Goal: Task Accomplishment & Management: Complete application form

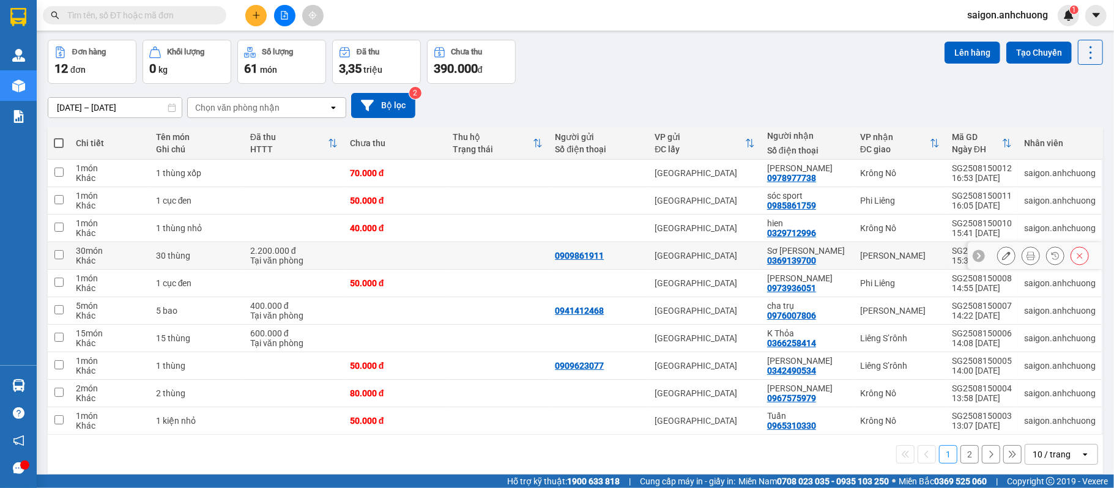
scroll to position [59, 0]
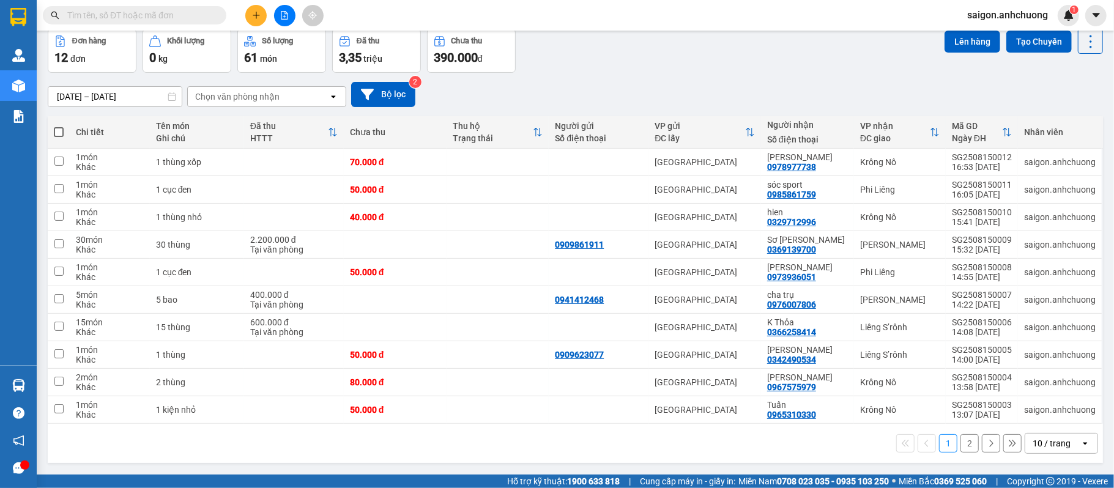
click at [961, 445] on button "2" at bounding box center [970, 443] width 18 height 18
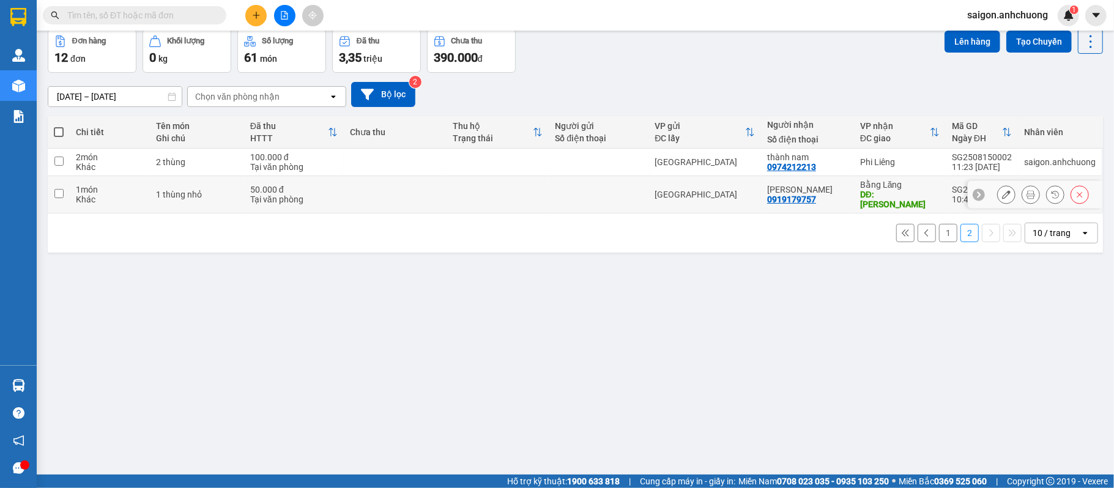
click at [590, 196] on div at bounding box center [598, 195] width 87 height 10
checkbox input "true"
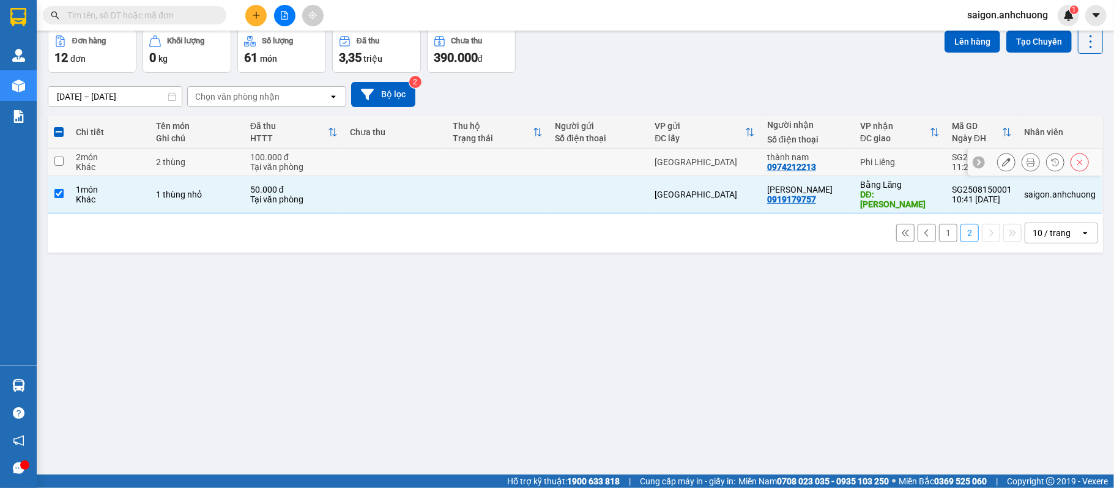
click at [103, 165] on div "Khác" at bounding box center [110, 167] width 68 height 10
checkbox input "true"
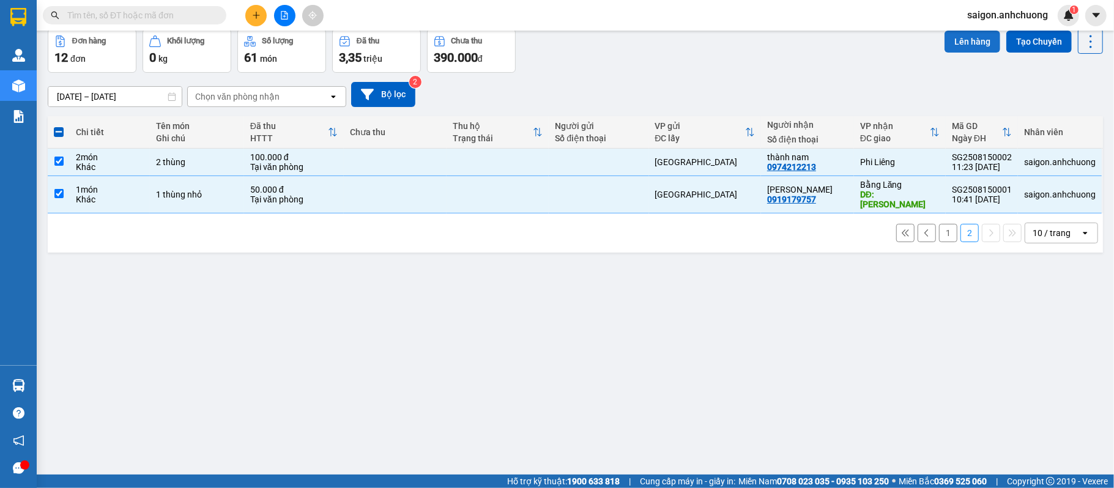
click at [964, 47] on button "Lên hàng" at bounding box center [973, 42] width 56 height 22
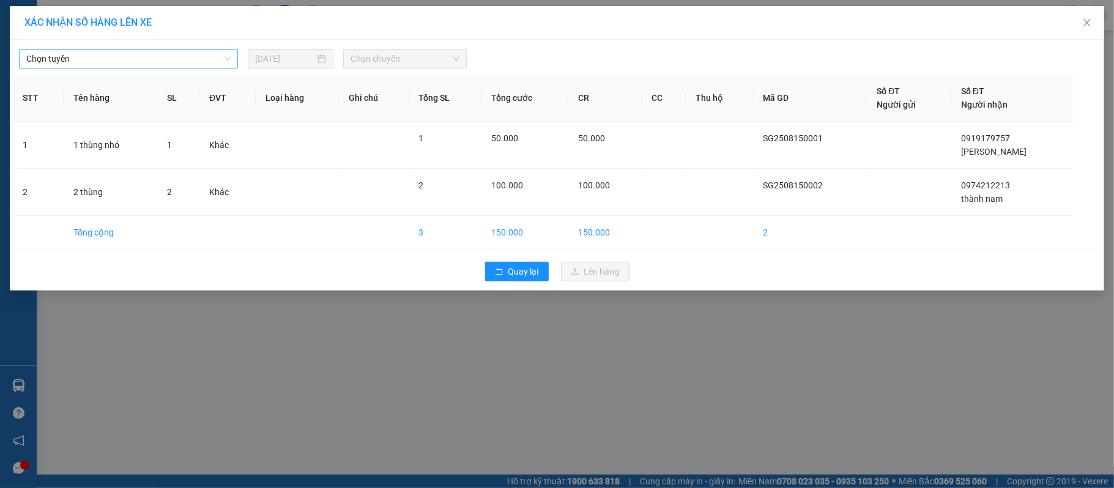
click at [188, 64] on span "Chọn tuyến" at bounding box center [128, 59] width 204 height 18
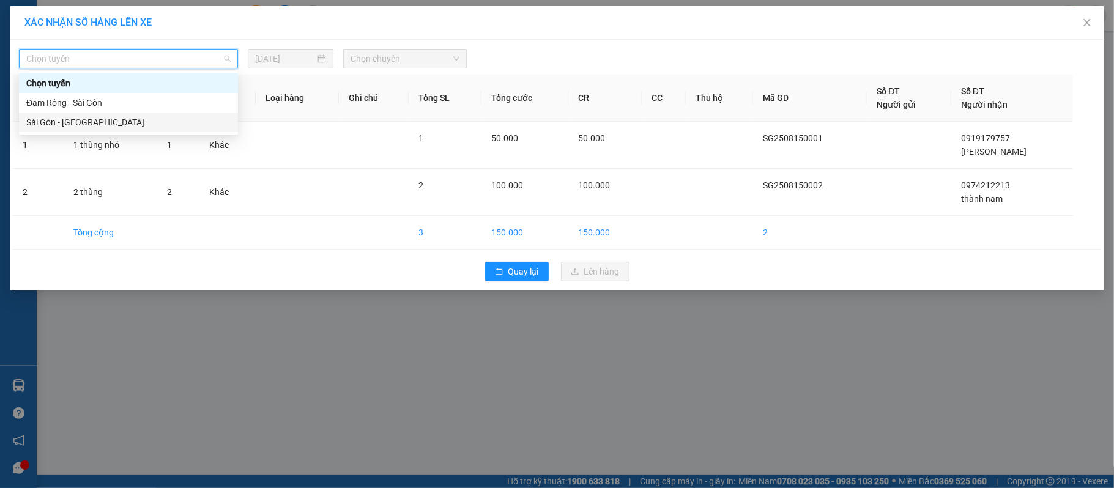
click at [113, 127] on div "Sài Gòn - [GEOGRAPHIC_DATA]" at bounding box center [128, 122] width 204 height 13
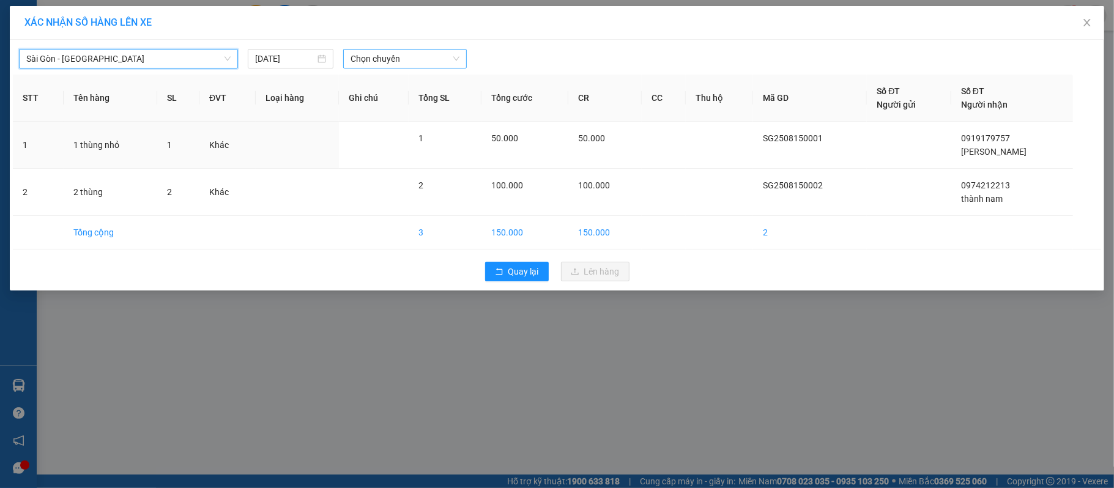
click at [401, 66] on span "Chọn chuyến" at bounding box center [405, 59] width 109 height 18
click at [390, 120] on div "19:00 - 50H-801.55" at bounding box center [398, 122] width 95 height 13
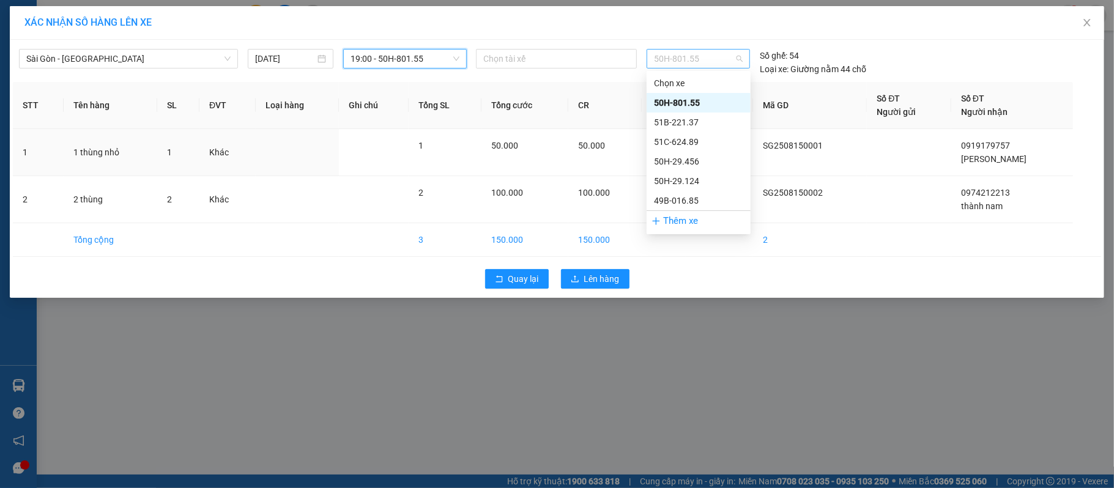
click at [718, 64] on span "50H-801.55" at bounding box center [698, 59] width 89 height 18
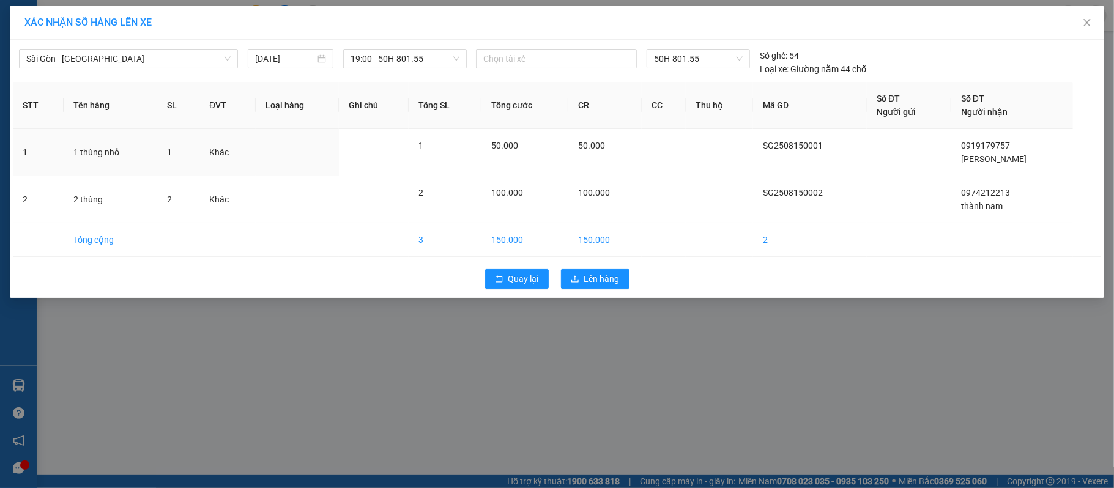
click at [642, 45] on div "Sài Gòn - Đam Rông 15/08/2025 19:00 - 50H-801.55 Chọn tài xế 50H-801.55 Số gh…" at bounding box center [557, 59] width 1088 height 33
click at [608, 284] on span "Lên hàng" at bounding box center [601, 278] width 35 height 13
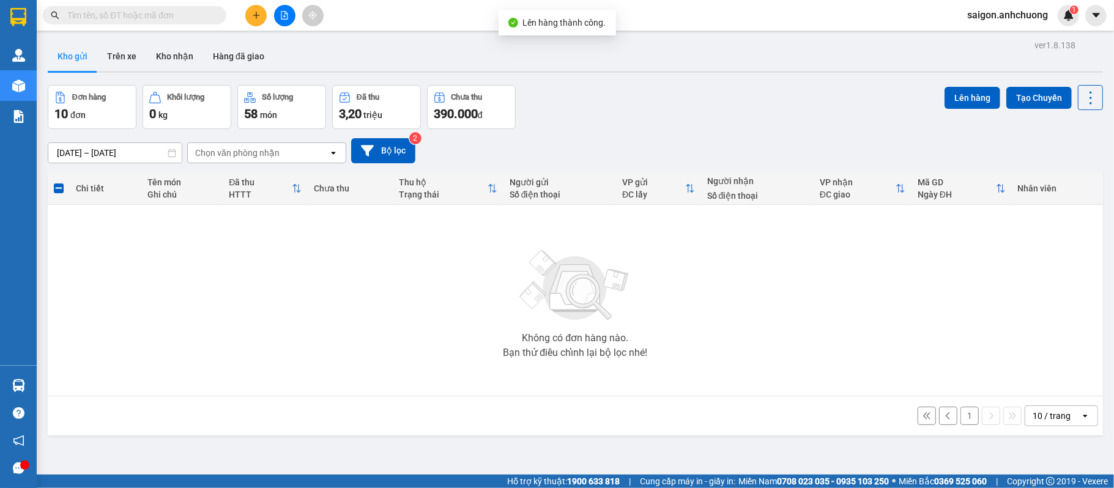
click at [280, 18] on icon "file-add" at bounding box center [284, 15] width 9 height 9
click at [962, 418] on button "1" at bounding box center [970, 416] width 18 height 18
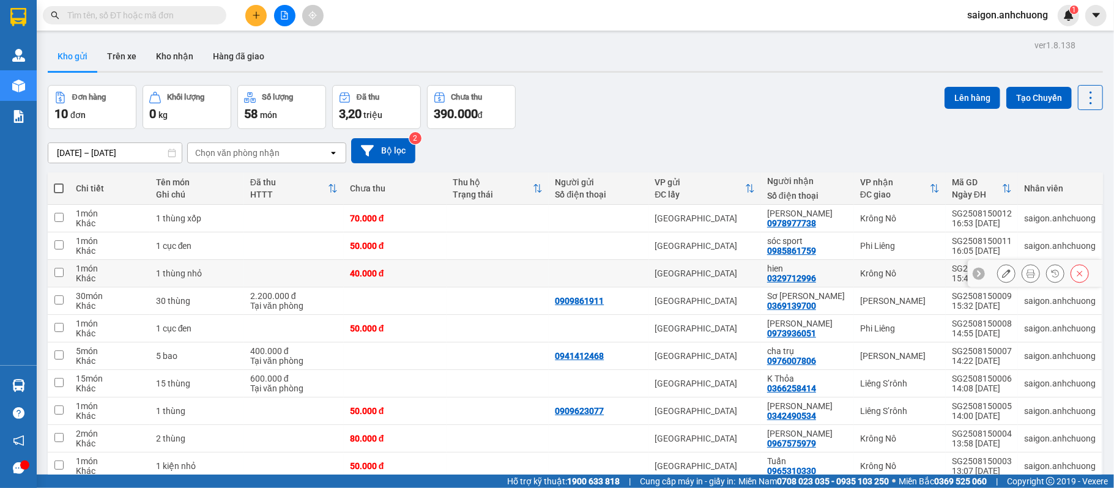
scroll to position [59, 0]
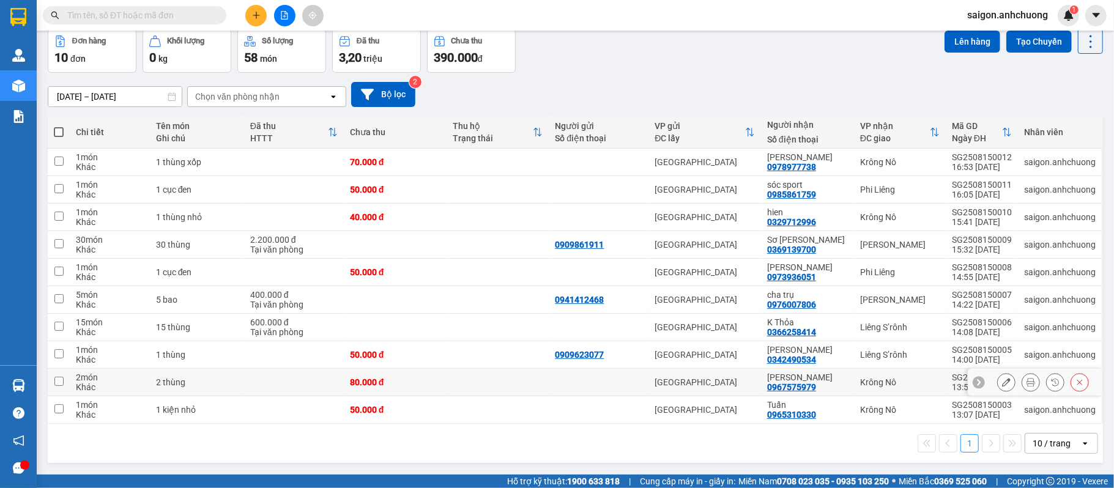
click at [59, 383] on input "checkbox" at bounding box center [58, 381] width 9 height 9
checkbox input "true"
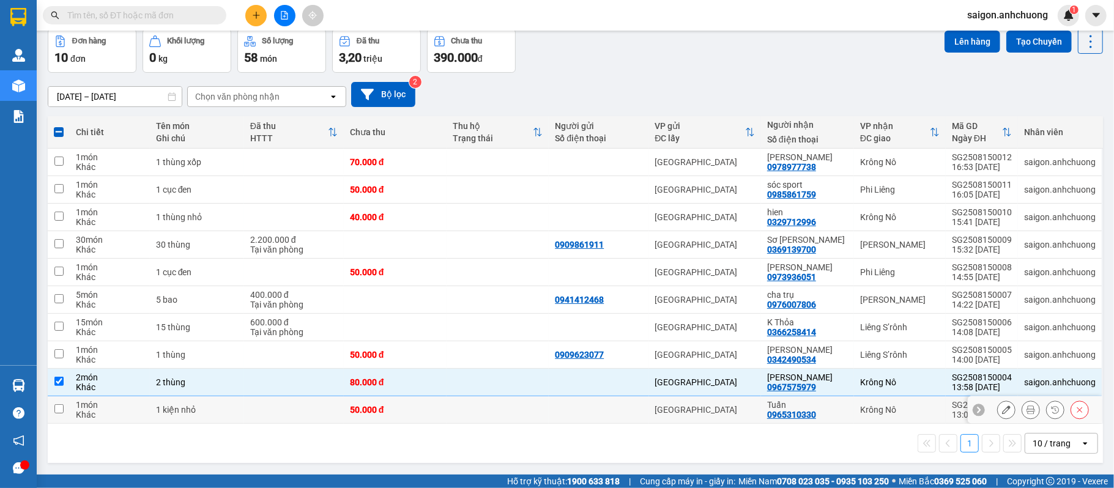
click at [67, 409] on td at bounding box center [59, 410] width 22 height 28
checkbox input "true"
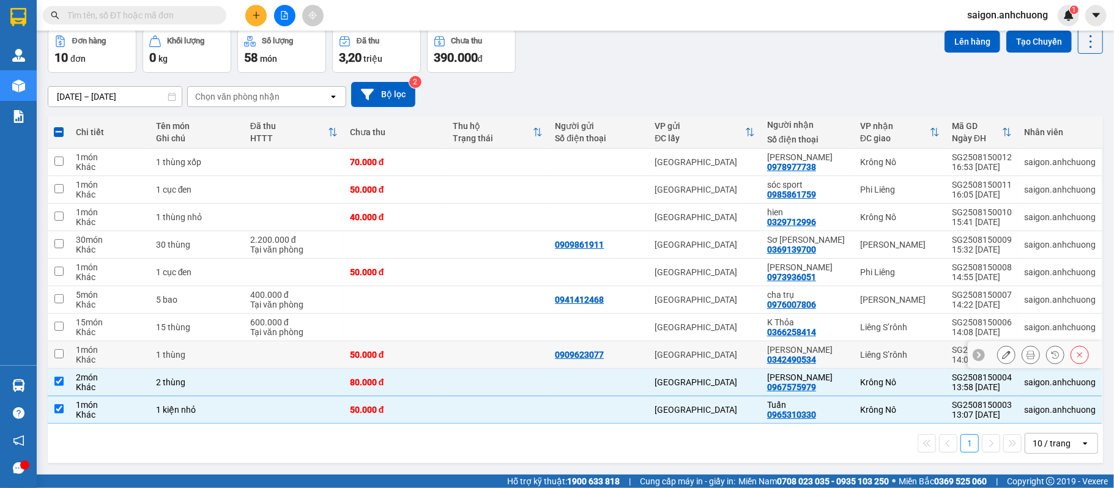
click at [50, 351] on td at bounding box center [59, 355] width 22 height 28
checkbox input "true"
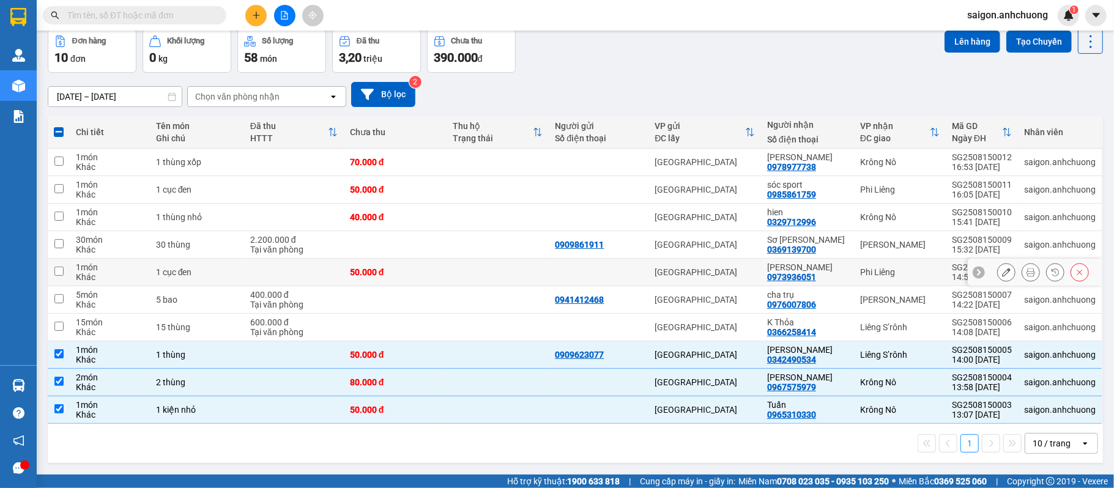
click at [64, 266] on td at bounding box center [59, 273] width 22 height 28
checkbox input "true"
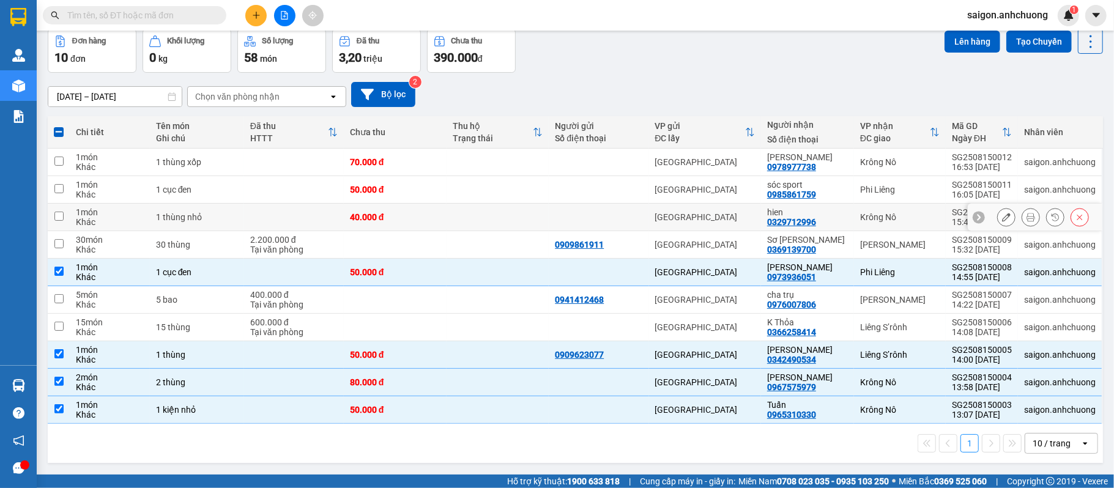
click at [61, 221] on td at bounding box center [59, 218] width 22 height 28
checkbox input "true"
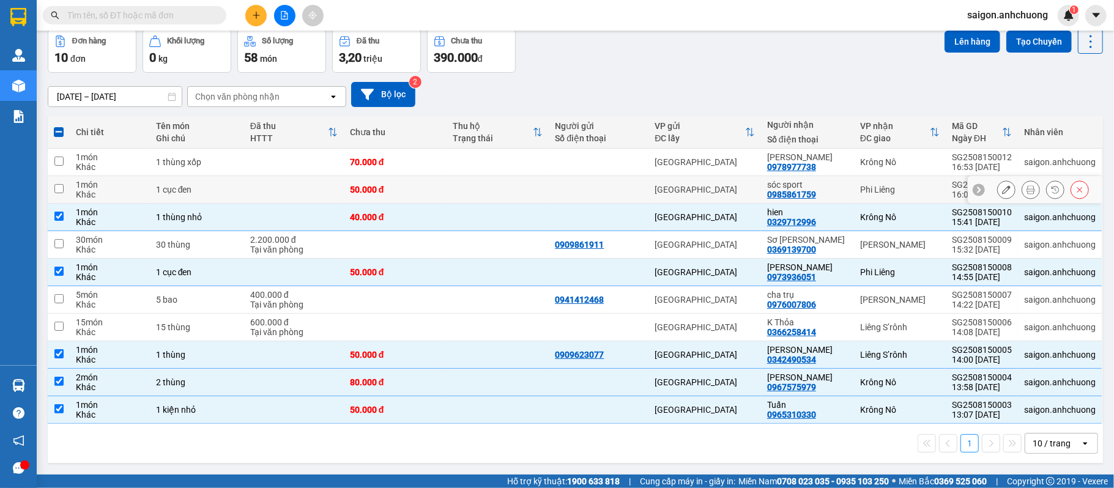
click at [67, 185] on td at bounding box center [59, 190] width 22 height 28
checkbox input "true"
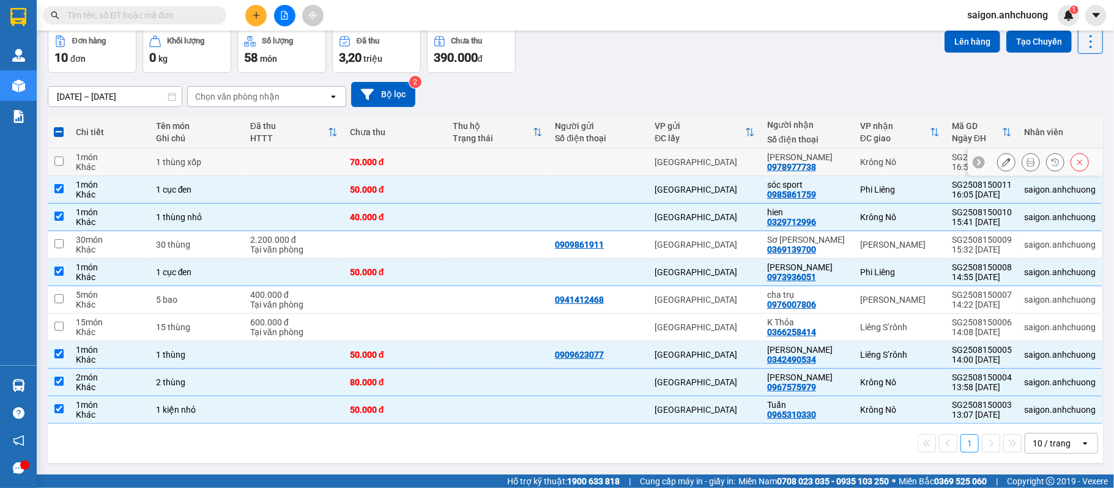
click at [59, 164] on input "checkbox" at bounding box center [58, 161] width 9 height 9
checkbox input "true"
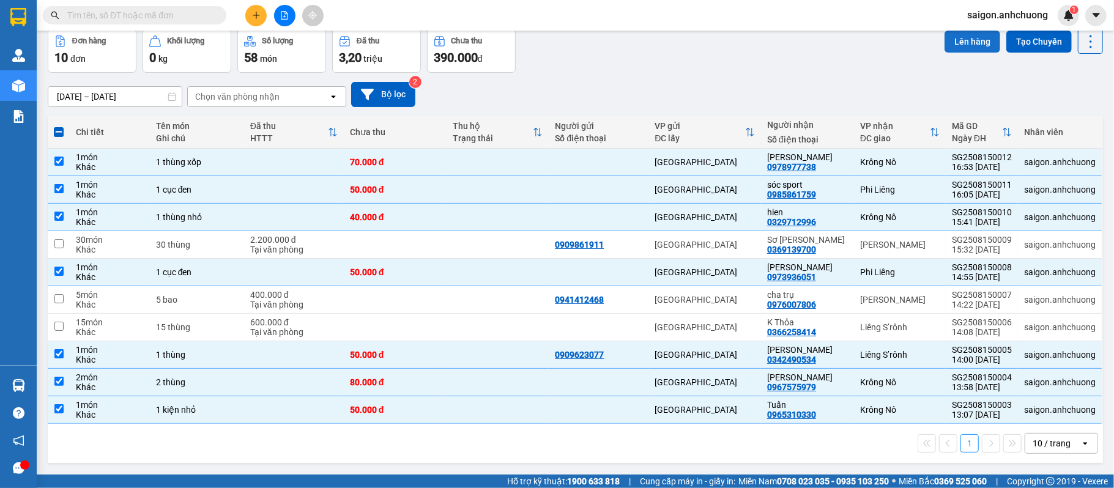
click at [973, 37] on button "Lên hàng" at bounding box center [973, 42] width 56 height 22
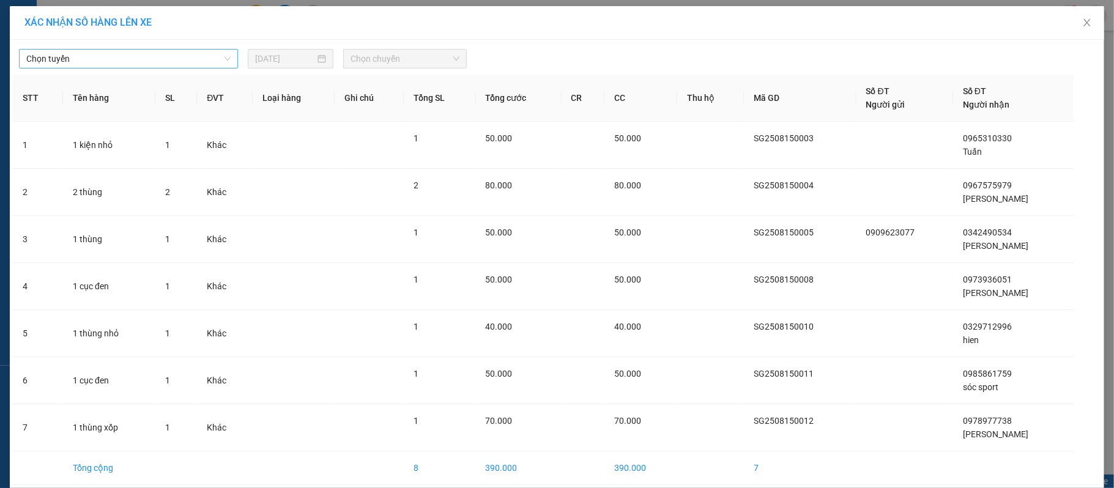
click at [162, 60] on span "Chọn tuyến" at bounding box center [128, 59] width 204 height 18
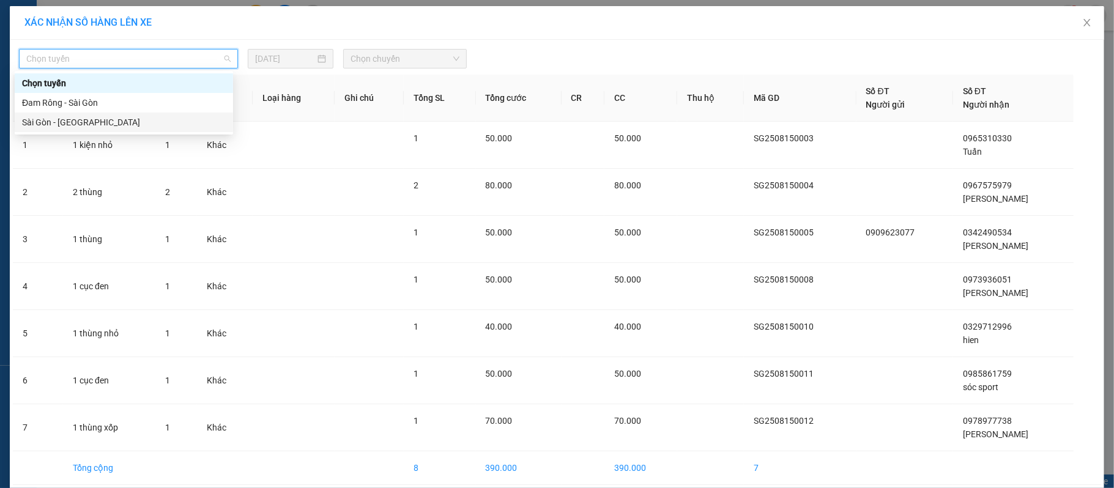
click at [91, 121] on div "Sài Gòn - [GEOGRAPHIC_DATA]" at bounding box center [124, 122] width 204 height 13
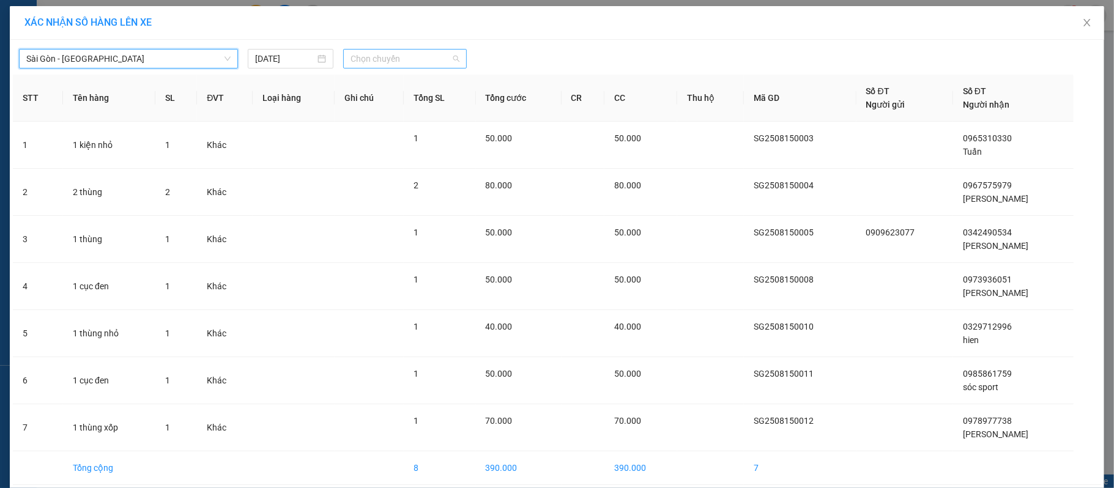
click at [402, 59] on span "Chọn chuyến" at bounding box center [405, 59] width 109 height 18
click at [379, 124] on div "19:00 - 50H-801.55" at bounding box center [392, 122] width 95 height 13
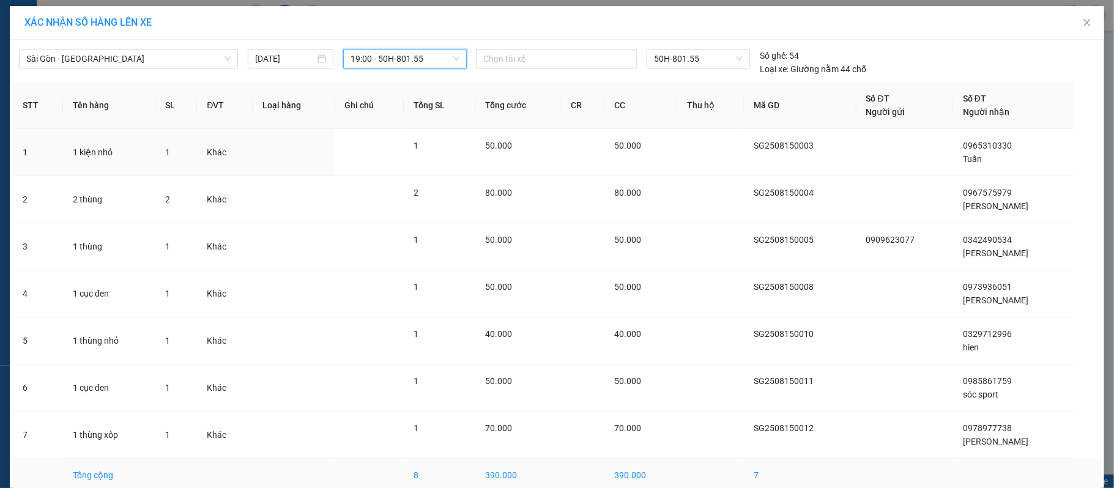
scroll to position [62, 0]
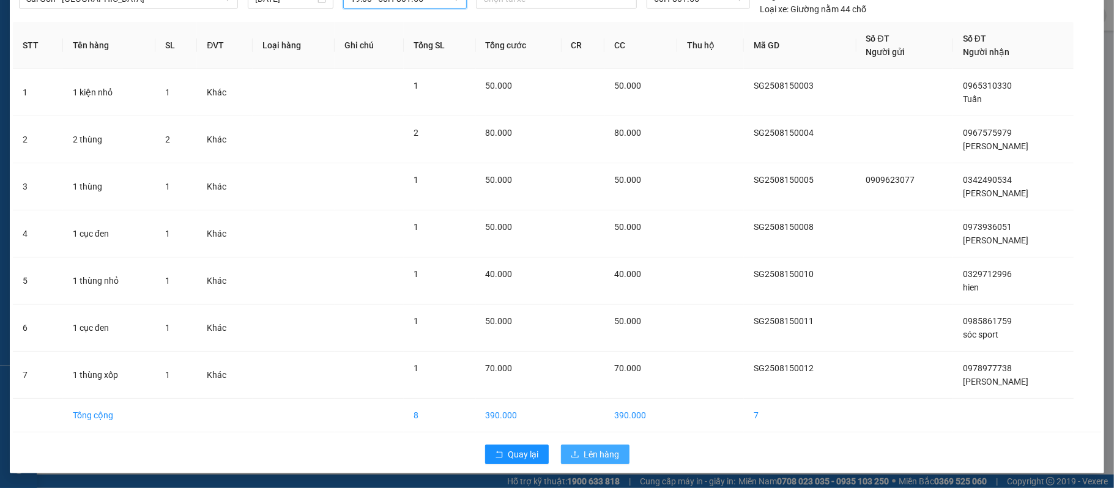
click at [588, 453] on span "Lên hàng" at bounding box center [601, 454] width 35 height 13
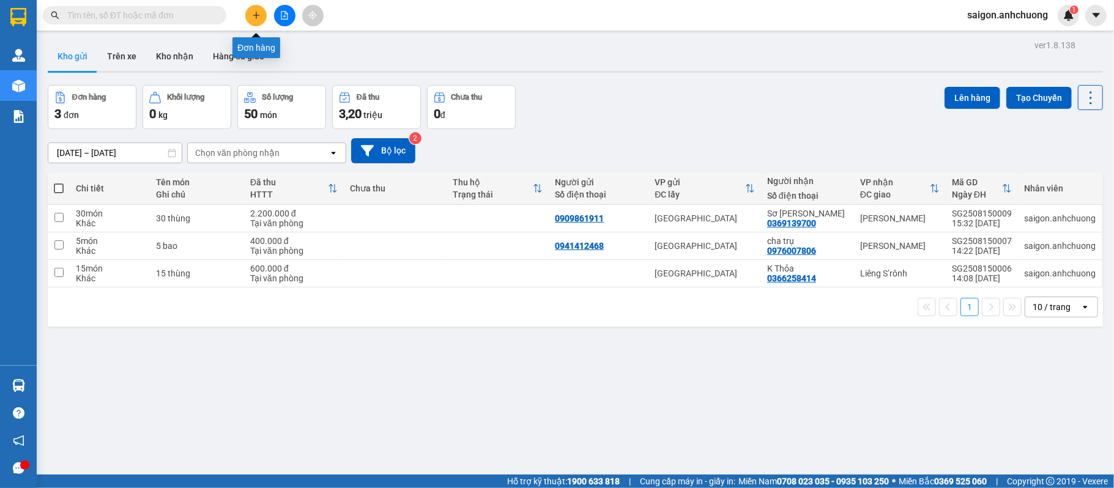
click at [260, 15] on icon "plus" at bounding box center [256, 15] width 9 height 9
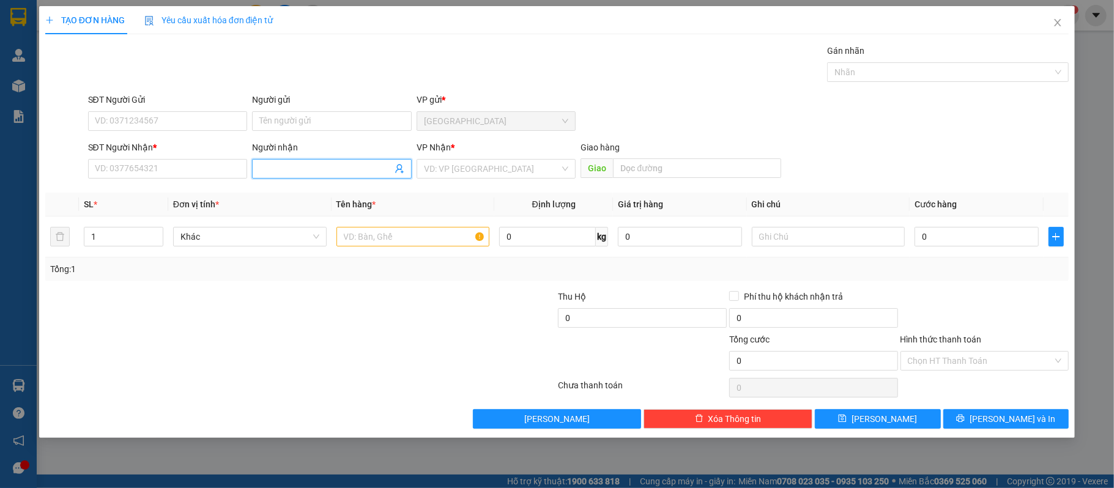
click at [314, 176] on input "Người nhận" at bounding box center [325, 168] width 133 height 13
type input "0986692429"
click at [348, 166] on input "0986692429" at bounding box center [325, 168] width 133 height 13
type input "0986692429"
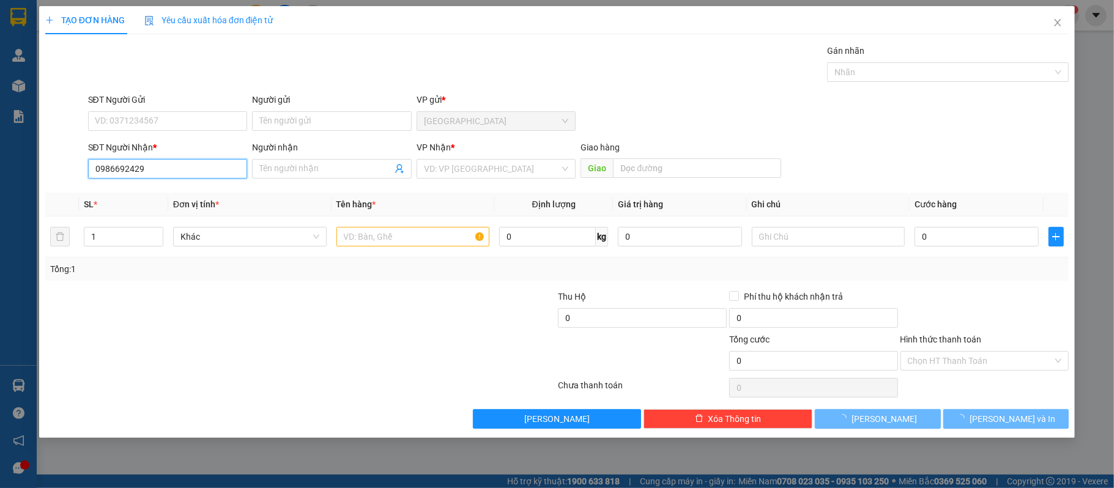
click at [214, 171] on input "0986692429" at bounding box center [168, 169] width 160 height 20
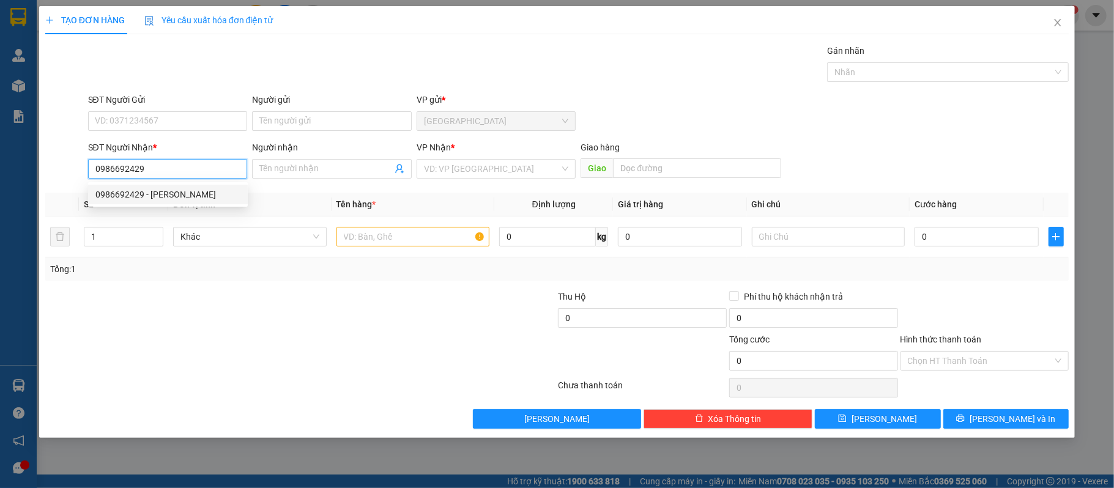
click at [184, 196] on div "0986692429 - anh tuyền" at bounding box center [167, 194] width 145 height 13
type input "anh tuyền"
type input "0986692429"
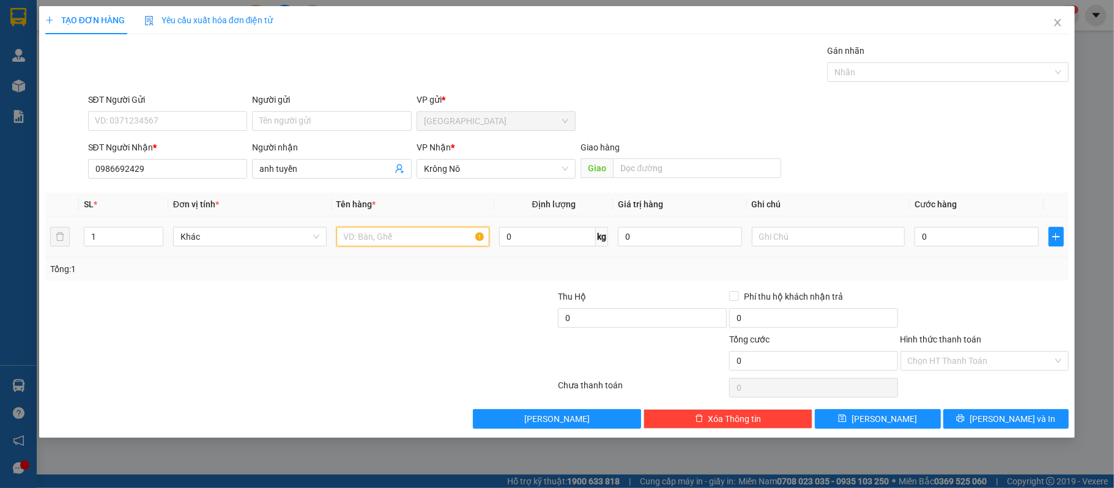
click at [434, 231] on input "text" at bounding box center [414, 237] width 154 height 20
type input "1 hộp chim"
click at [962, 237] on input "0" at bounding box center [977, 237] width 124 height 20
type input "10"
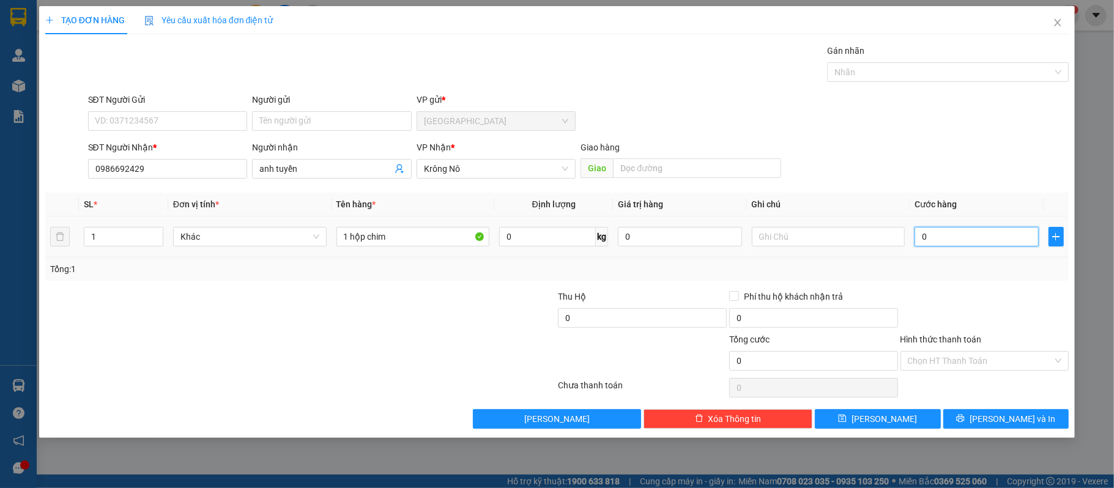
type input "10"
type input "100"
type input "1.000"
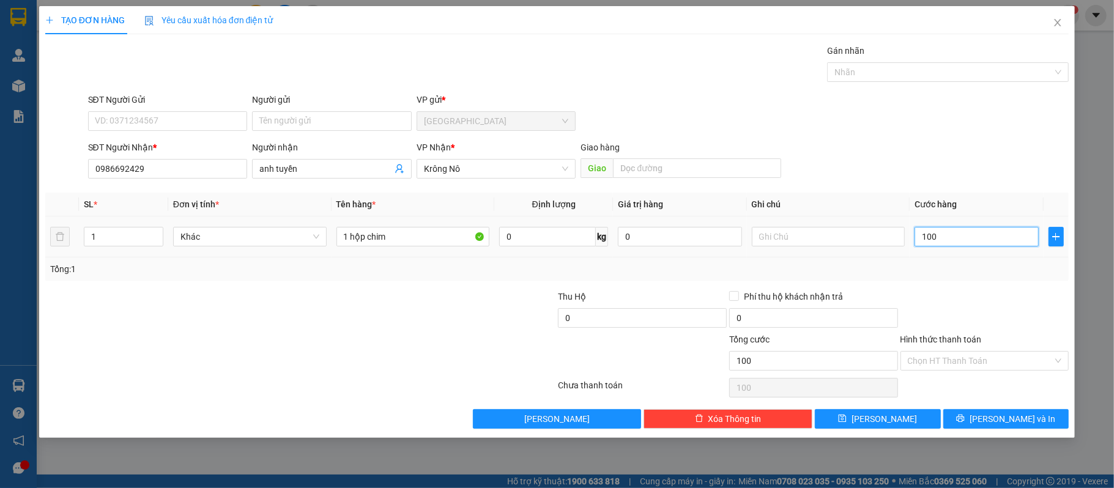
type input "1.000"
type input "10.000"
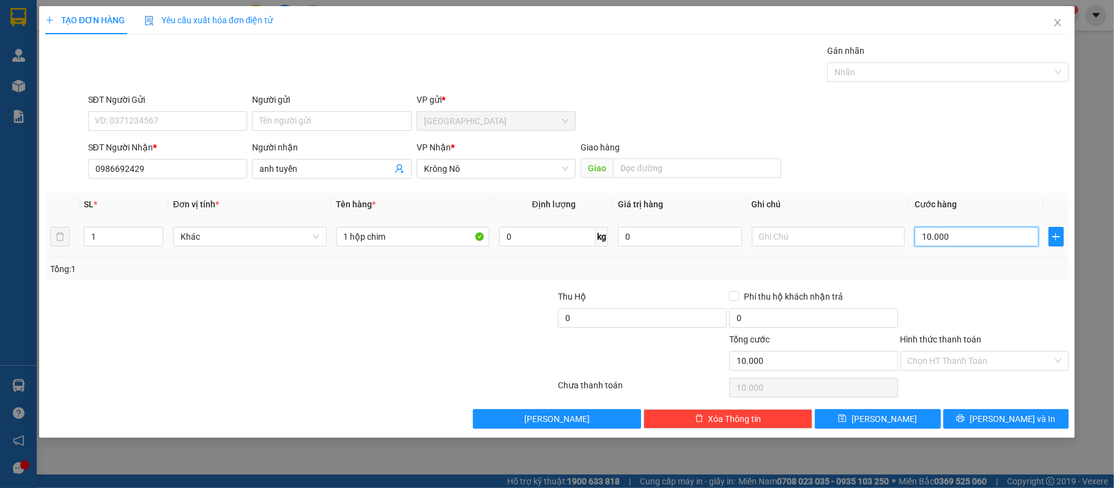
type input "100.000"
click at [662, 187] on div "Transit Pickup Surcharge Ids Transit Deliver Surcharge Ids Transit Deliver Surc…" at bounding box center [557, 236] width 1024 height 385
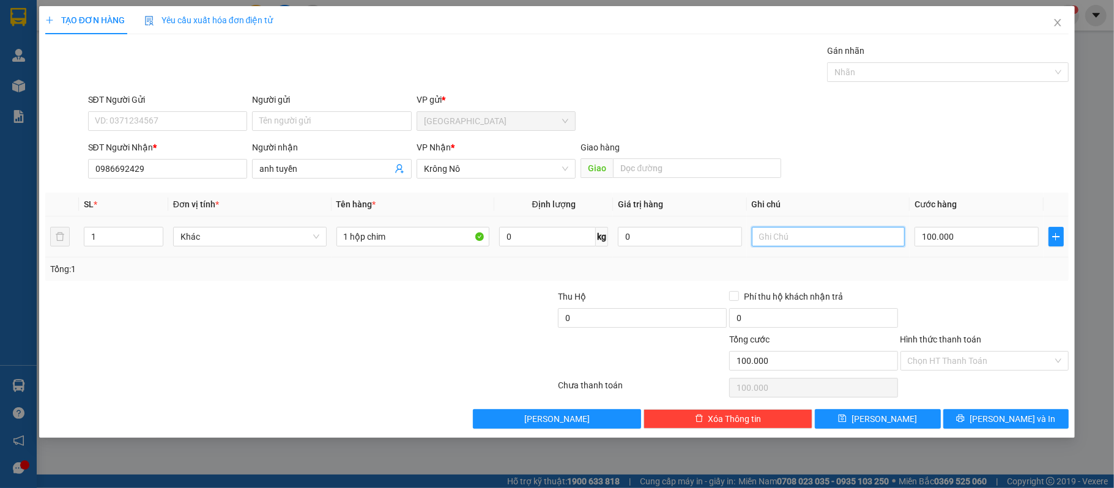
click at [787, 245] on input "text" at bounding box center [829, 237] width 154 height 20
type input "ko bao chết"
click at [981, 420] on button "[PERSON_NAME] và In" at bounding box center [1006, 419] width 126 height 20
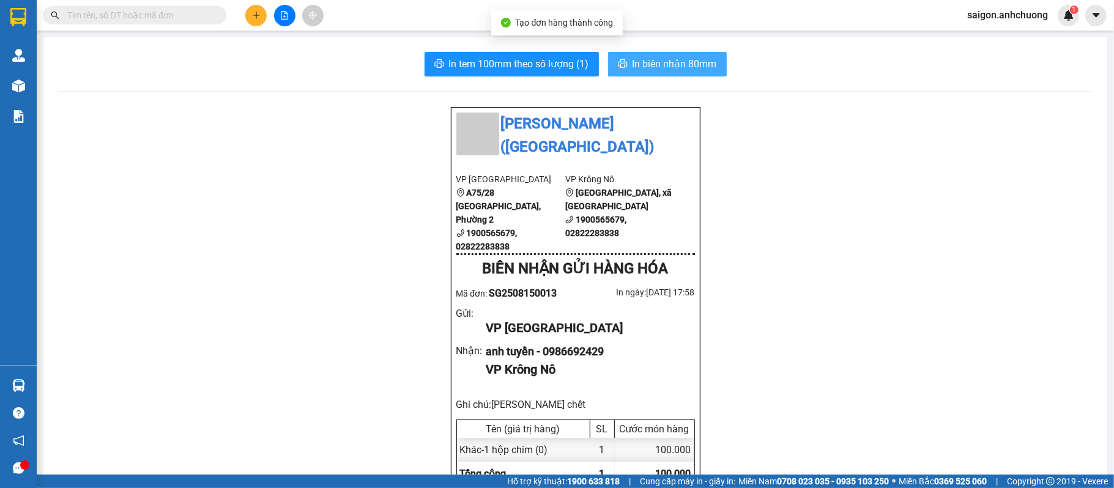
click at [652, 61] on span "In biên nhận 80mm" at bounding box center [675, 63] width 84 height 15
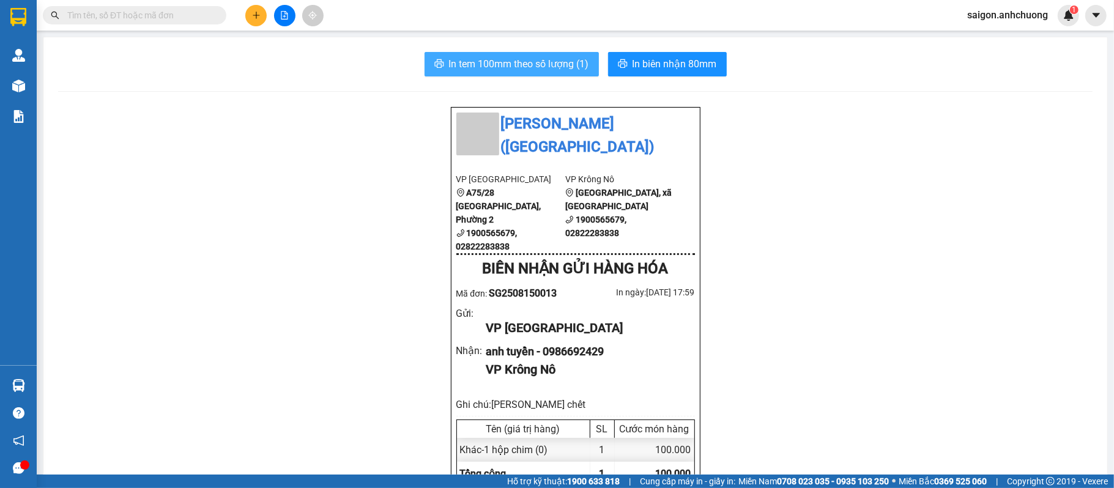
click at [546, 65] on span "In tem 100mm theo số lượng (1)" at bounding box center [519, 63] width 140 height 15
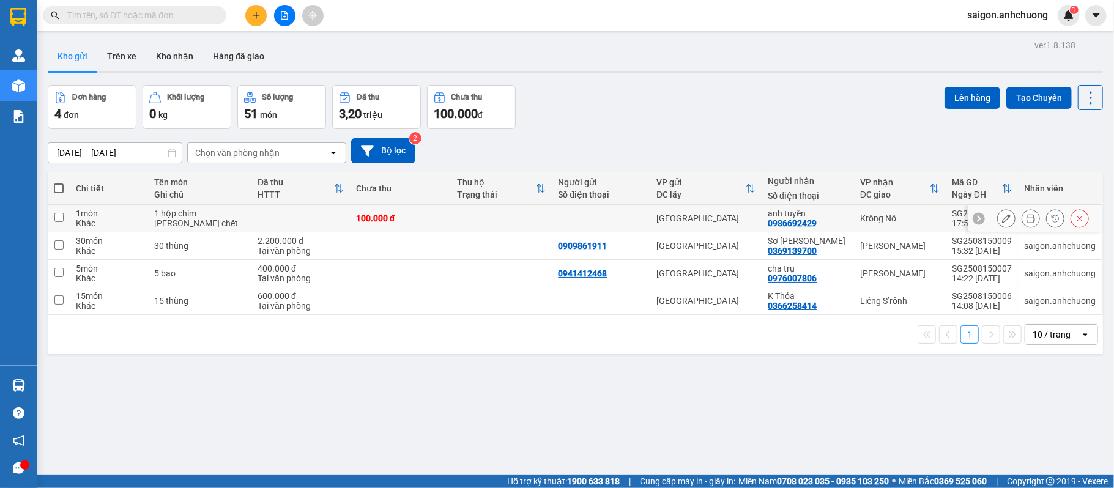
click at [54, 224] on td at bounding box center [59, 219] width 22 height 28
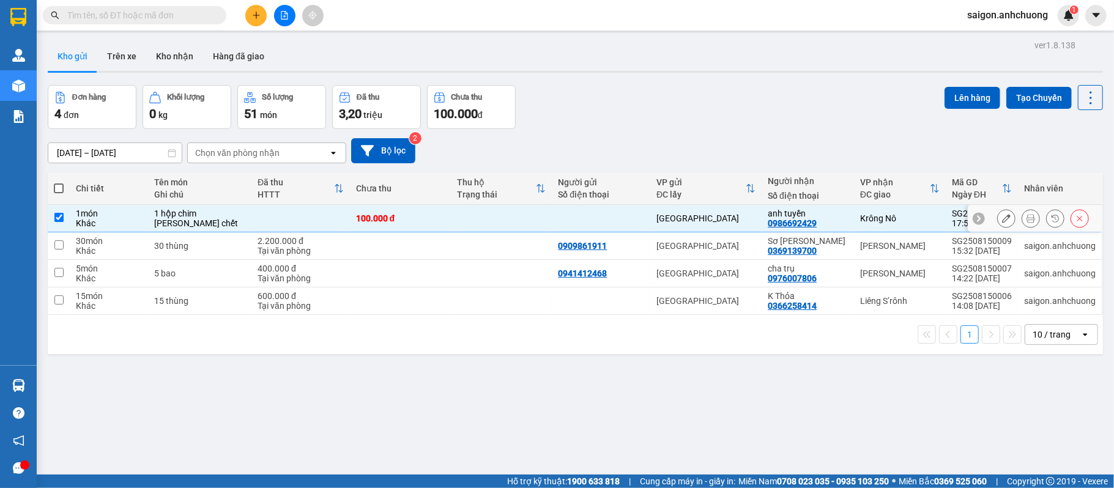
checkbox input "true"
click at [952, 94] on button "Lên hàng" at bounding box center [973, 98] width 56 height 22
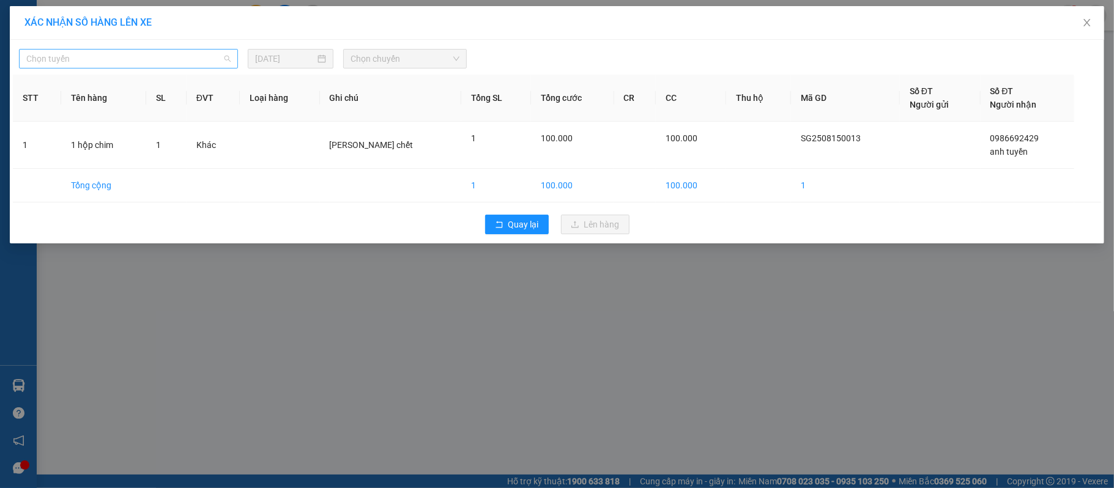
click at [165, 58] on span "Chọn tuyến" at bounding box center [128, 59] width 204 height 18
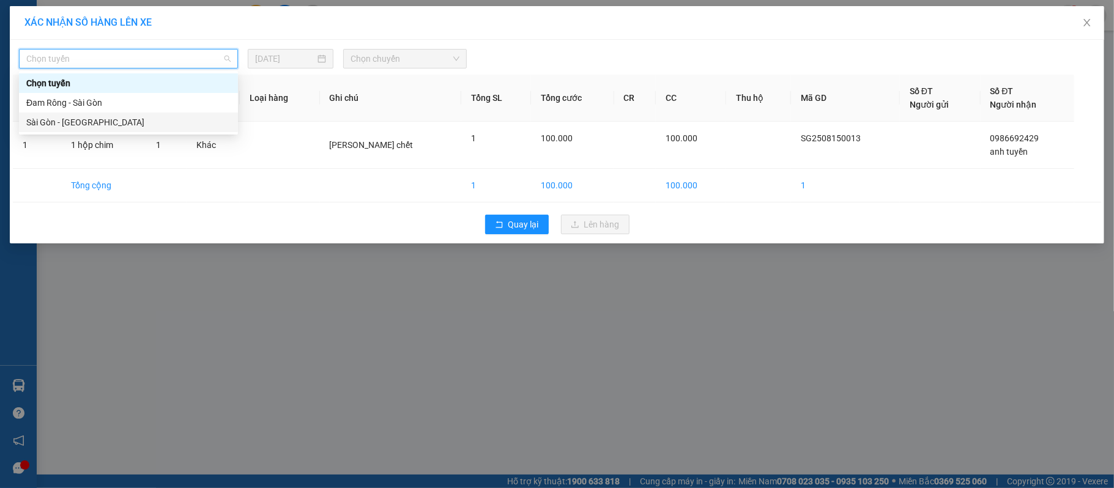
drag, startPoint x: 126, startPoint y: 127, endPoint x: 341, endPoint y: 81, distance: 219.6
click at [164, 125] on div "Sài Gòn - [GEOGRAPHIC_DATA]" at bounding box center [128, 122] width 204 height 13
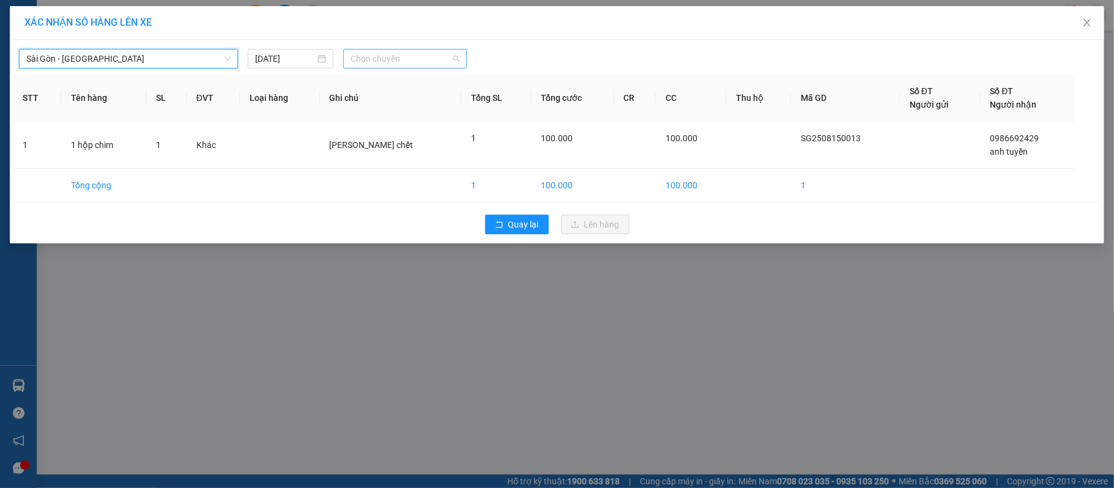
drag, startPoint x: 393, startPoint y: 64, endPoint x: 385, endPoint y: 108, distance: 44.1
click at [393, 66] on span "Chọn chuyến" at bounding box center [405, 59] width 109 height 18
click at [385, 121] on div "19:00 - 50H-801.55" at bounding box center [398, 122] width 95 height 13
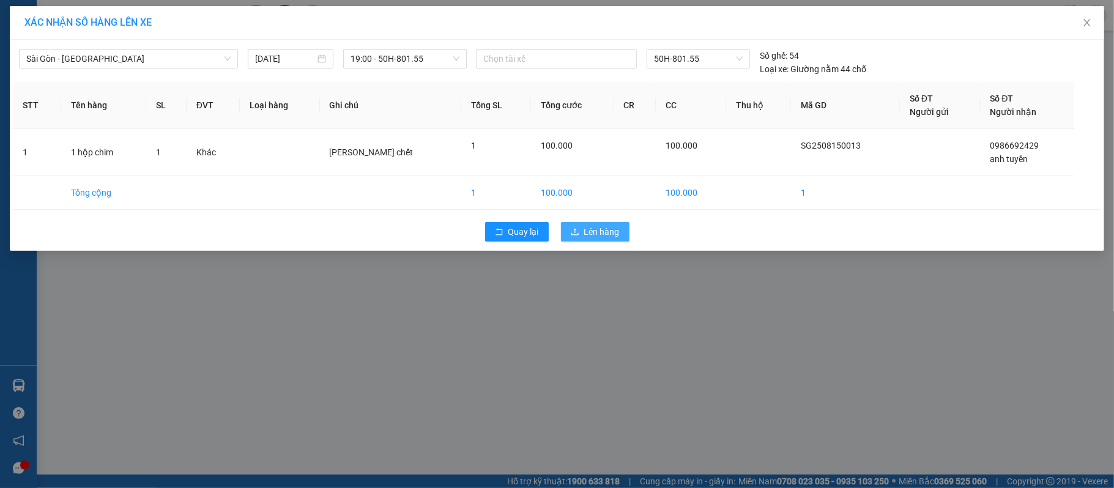
click at [587, 231] on span "Lên hàng" at bounding box center [601, 231] width 35 height 13
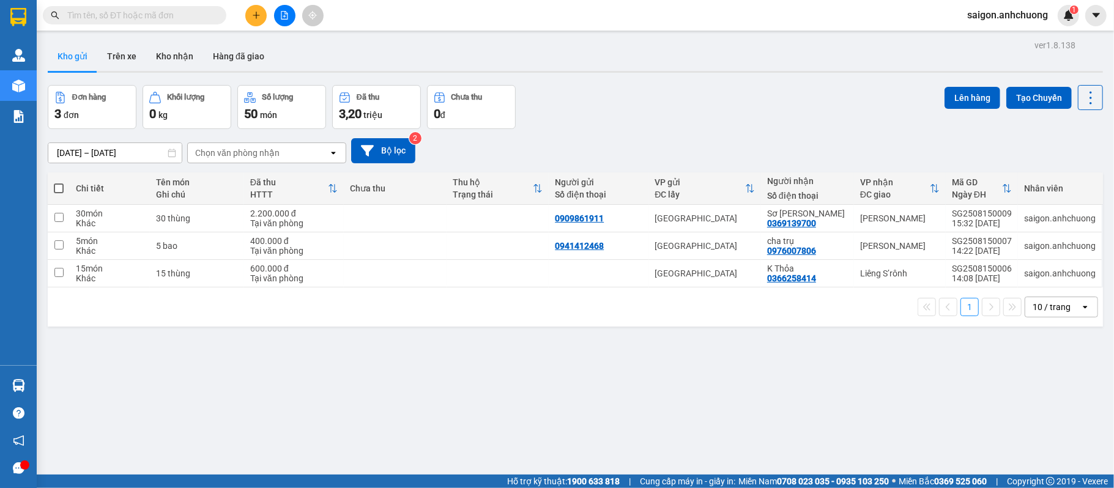
click at [253, 13] on icon "plus" at bounding box center [256, 15] width 9 height 9
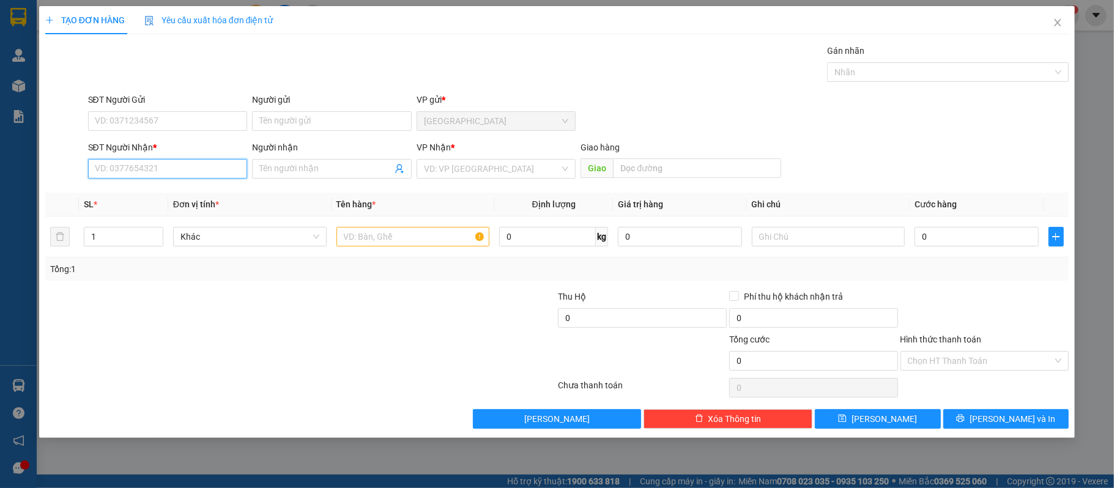
click at [162, 169] on input "SĐT Người Nhận *" at bounding box center [168, 169] width 160 height 20
type input "0333427879"
click at [191, 189] on div "0333427879 - huyền" at bounding box center [167, 194] width 145 height 13
type input "huyền"
type input "0333427879"
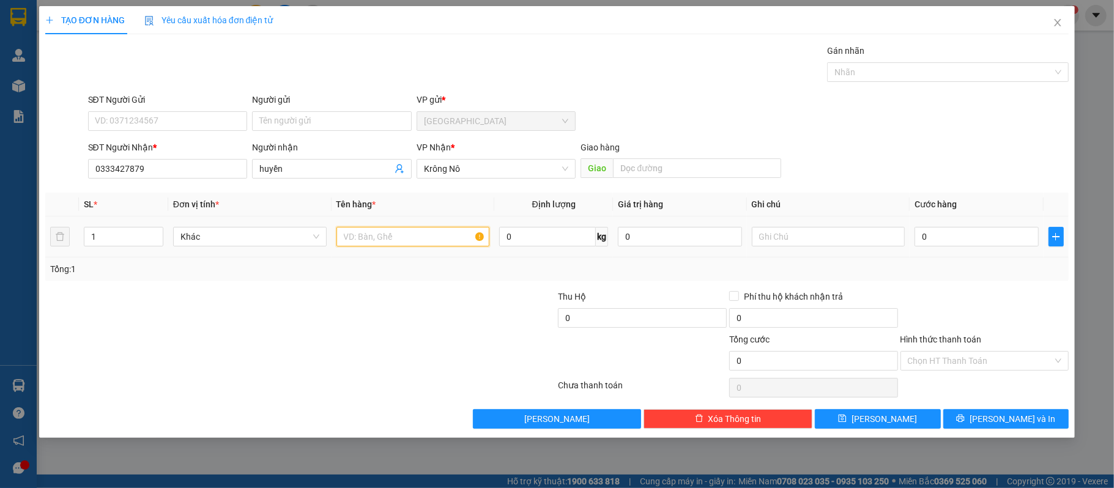
click at [450, 238] on input "text" at bounding box center [414, 237] width 154 height 20
type input "1 hộp nhỏ"
click at [962, 246] on input "0" at bounding box center [977, 237] width 124 height 20
type input "30"
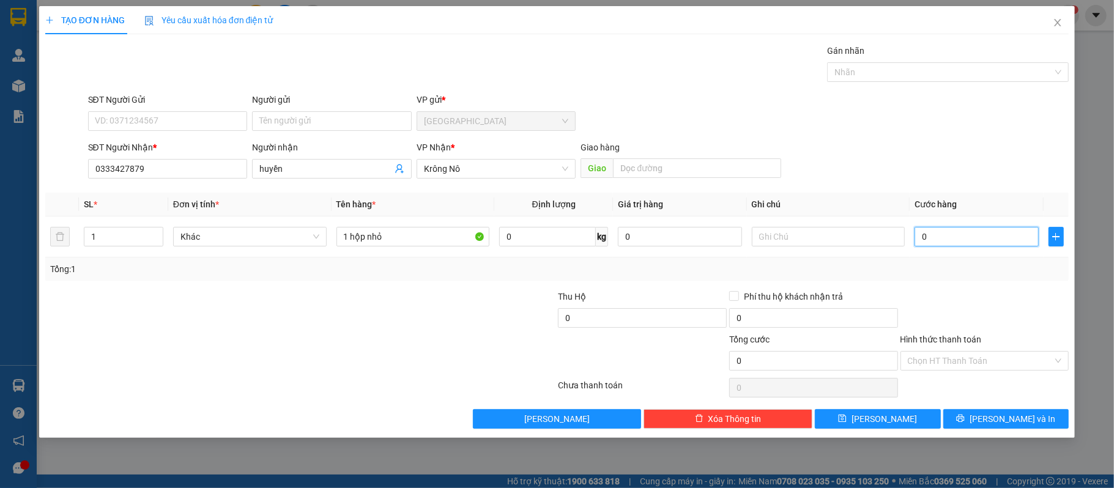
type input "30"
type input "300"
type input "3.000"
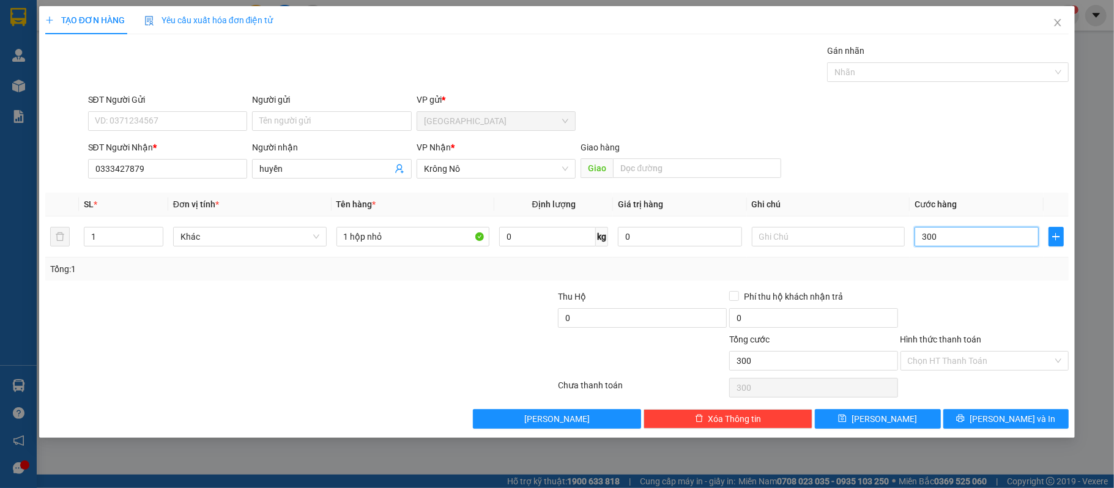
type input "3.000"
type input "30.000"
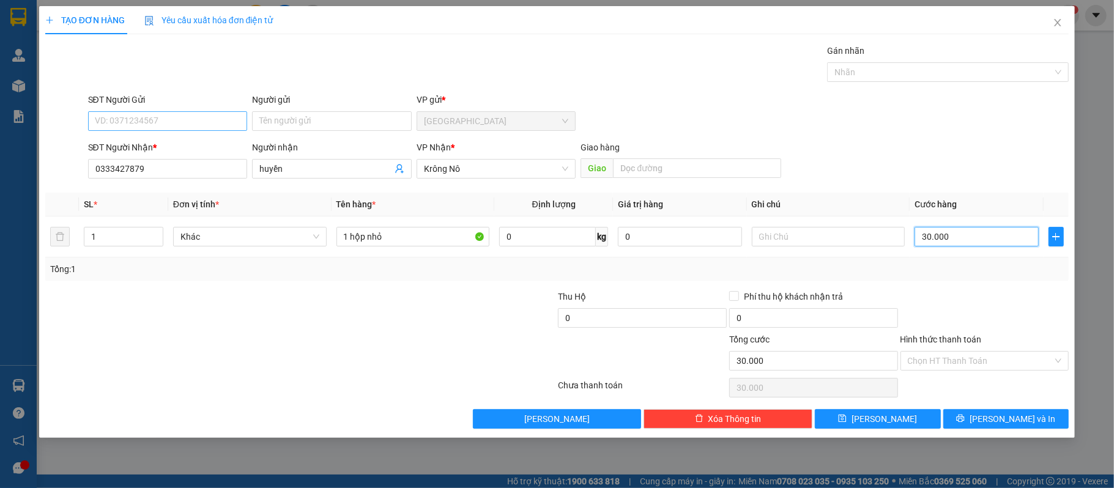
type input "30.000"
click at [116, 121] on input "SĐT Người Gửi" at bounding box center [168, 121] width 160 height 20
type input "0931793359"
click at [990, 378] on div "Chọn HT Thanh Toán" at bounding box center [984, 388] width 171 height 24
click at [997, 354] on input "Hình thức thanh toán" at bounding box center [981, 361] width 146 height 18
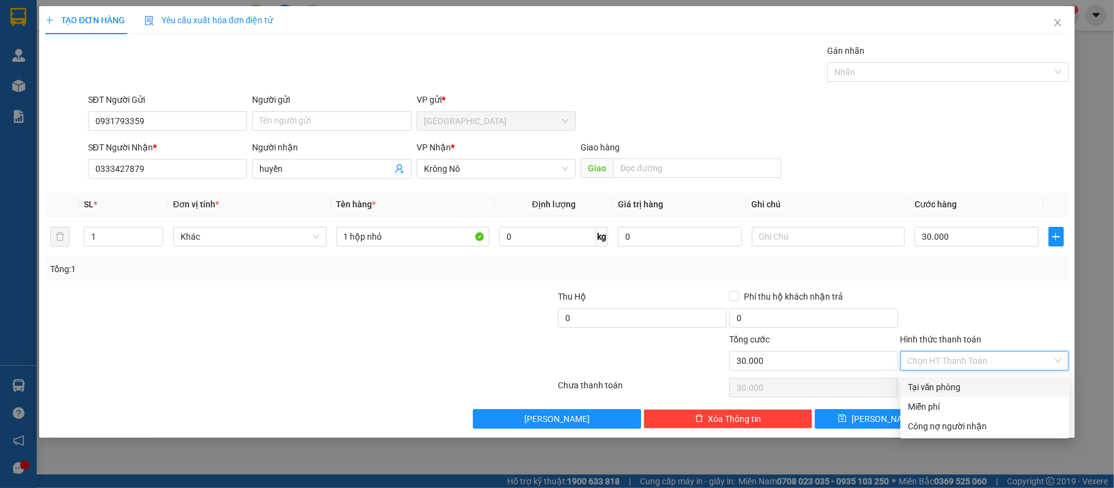
drag, startPoint x: 965, startPoint y: 382, endPoint x: 972, endPoint y: 383, distance: 6.8
click at [967, 382] on div "Tại văn phòng" at bounding box center [985, 387] width 154 height 13
type input "0"
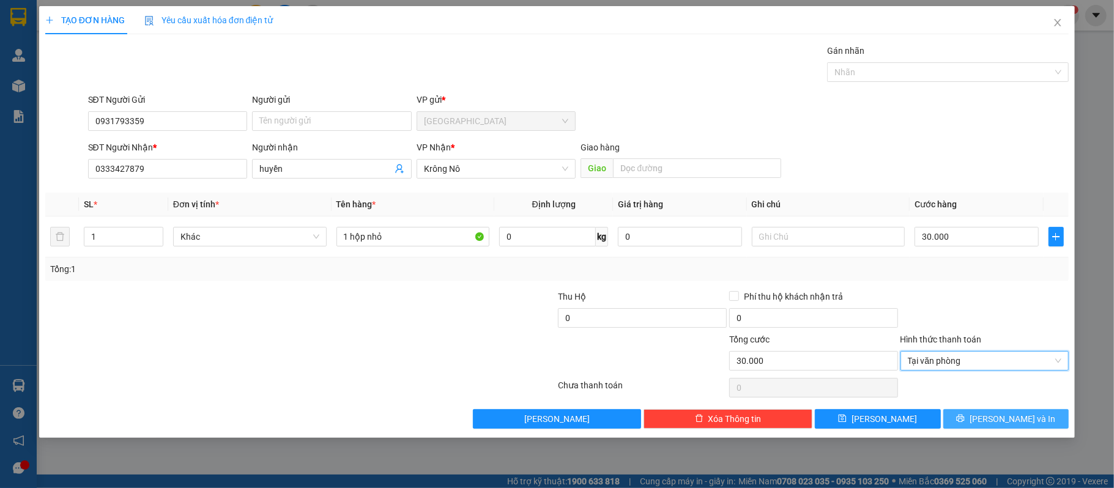
click at [1005, 425] on span "[PERSON_NAME] và In" at bounding box center [1013, 418] width 86 height 13
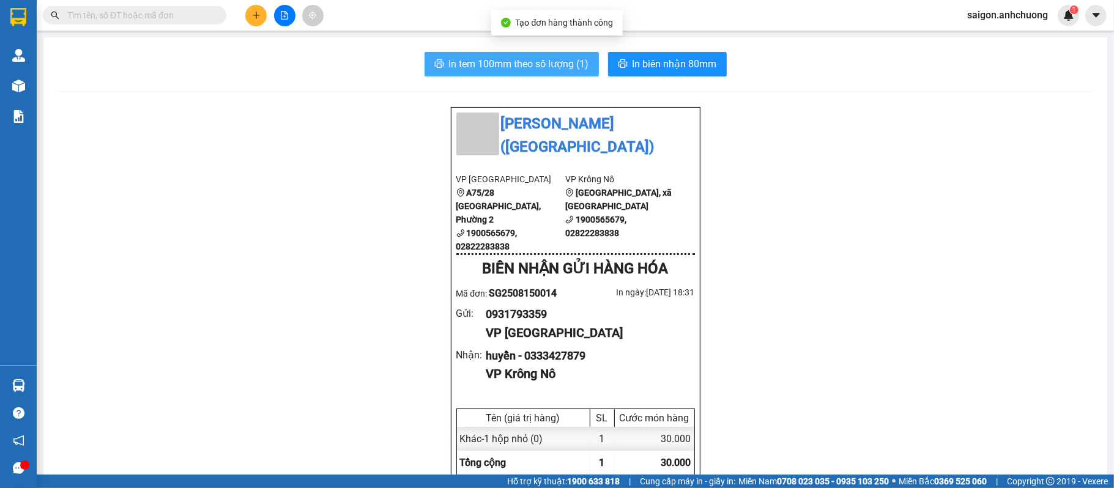
click at [546, 52] on button "In tem 100mm theo số lượng (1)" at bounding box center [512, 64] width 174 height 24
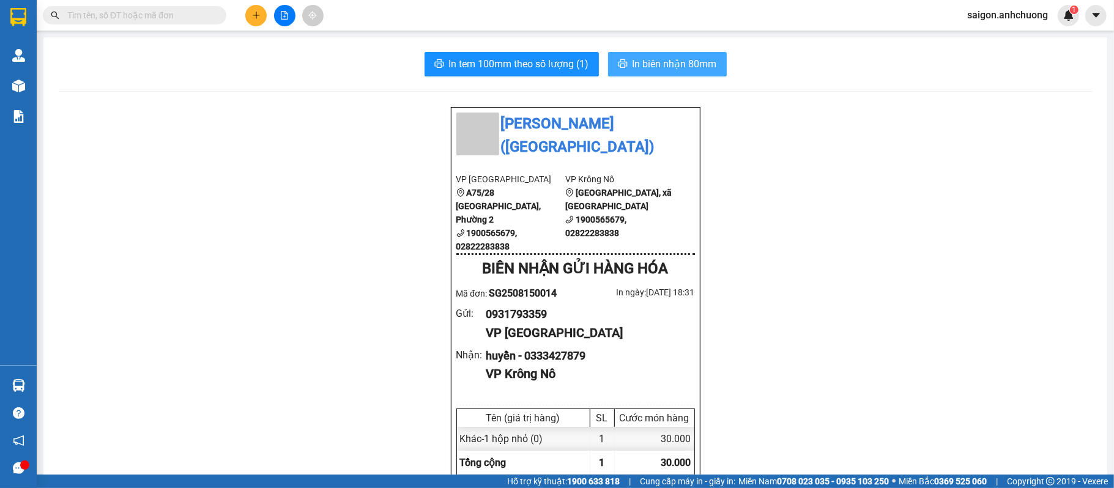
click at [674, 57] on span "In biên nhận 80mm" at bounding box center [675, 63] width 84 height 15
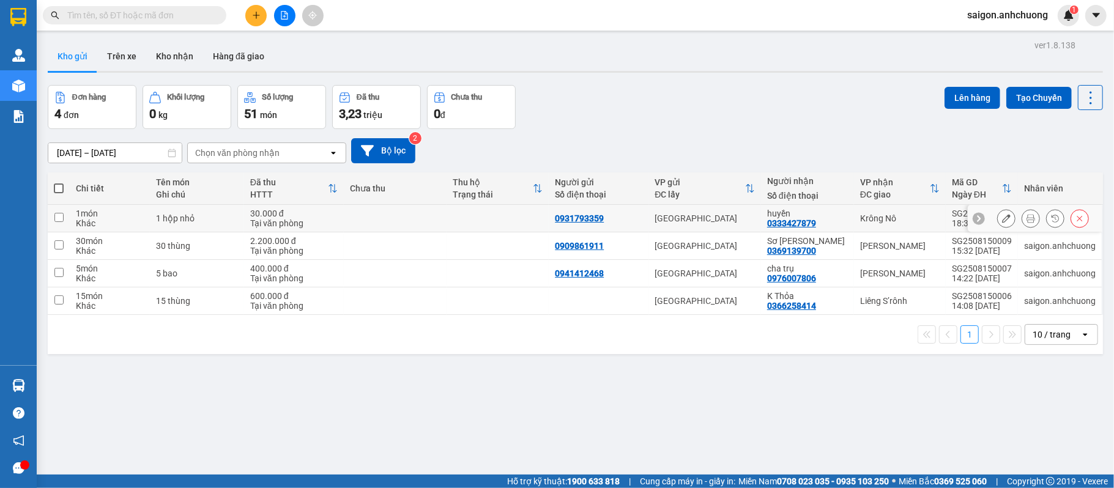
click at [54, 217] on input "checkbox" at bounding box center [58, 217] width 9 height 9
checkbox input "true"
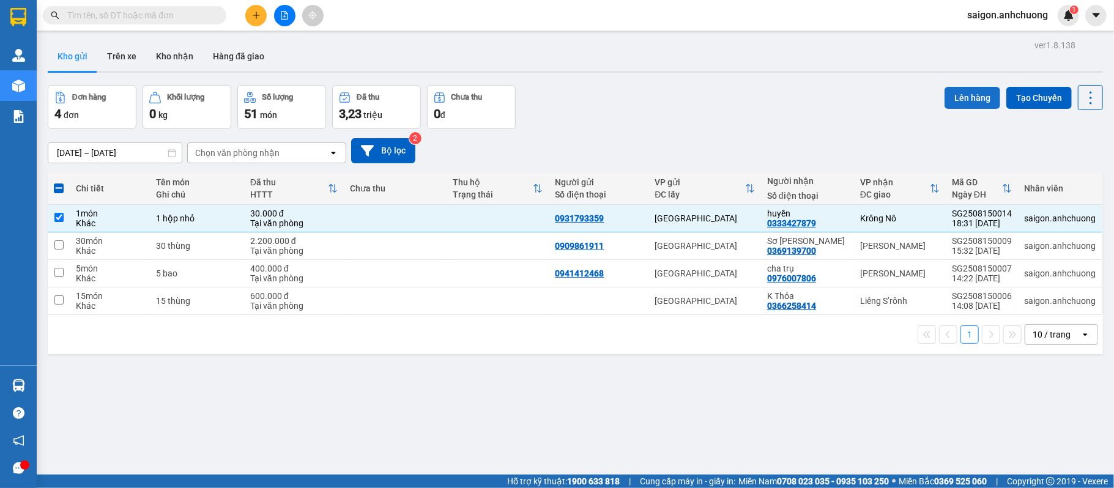
click at [958, 106] on button "Lên hàng" at bounding box center [973, 98] width 56 height 22
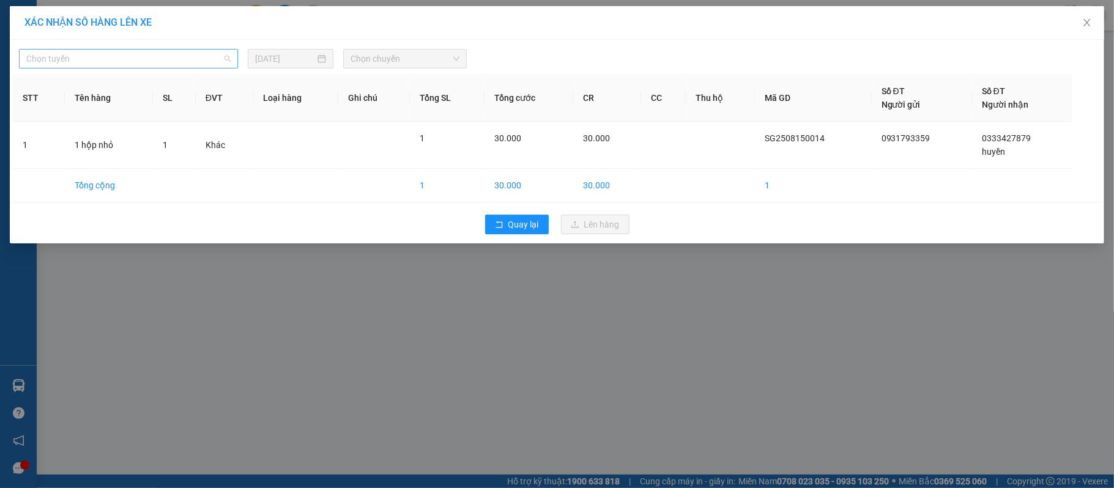
click at [185, 54] on span "Chọn tuyến" at bounding box center [128, 59] width 204 height 18
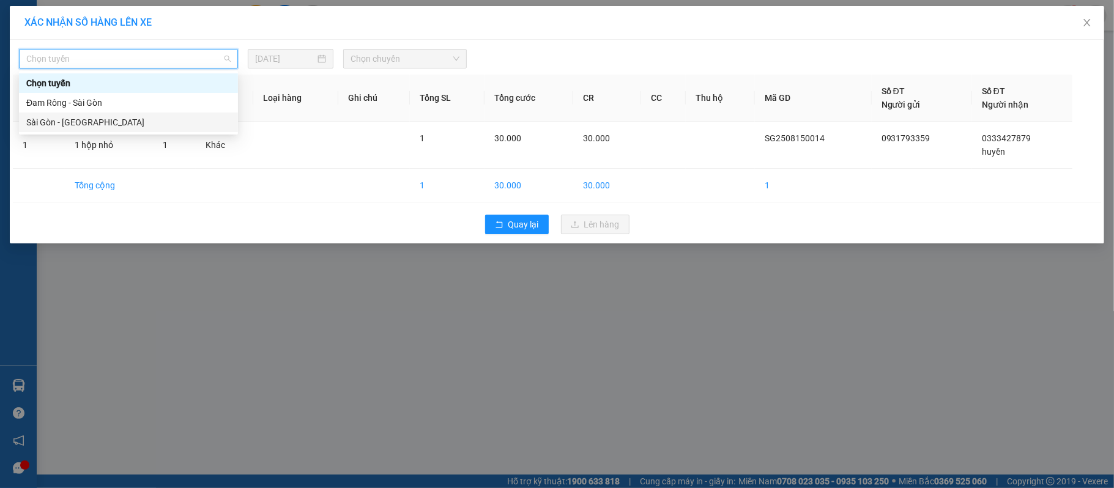
drag, startPoint x: 113, startPoint y: 121, endPoint x: 474, endPoint y: 35, distance: 370.4
click at [115, 122] on div "Sài Gòn - [GEOGRAPHIC_DATA]" at bounding box center [128, 122] width 204 height 13
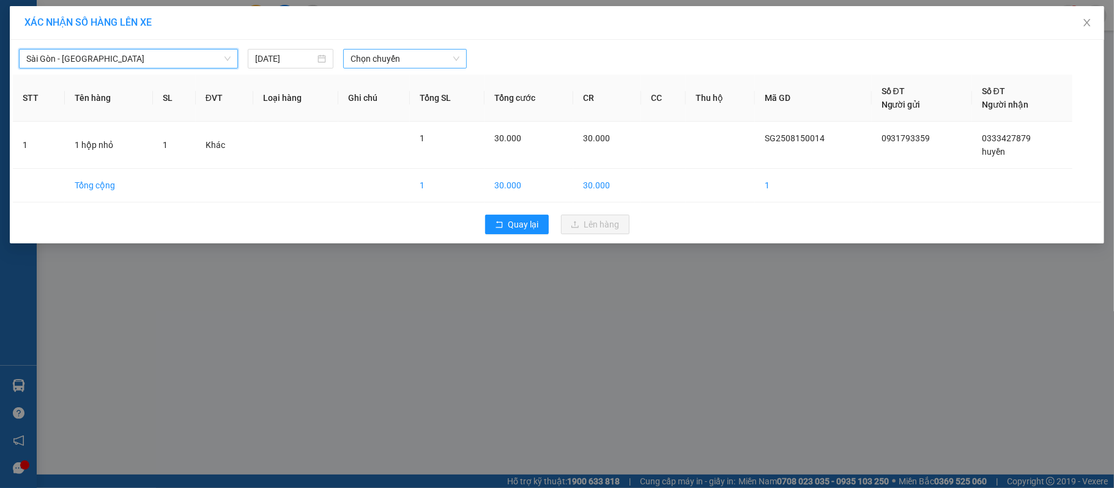
click at [375, 59] on span "Chọn chuyến" at bounding box center [405, 59] width 109 height 18
click at [403, 121] on div "19:00 - 50H-801.55" at bounding box center [398, 122] width 95 height 13
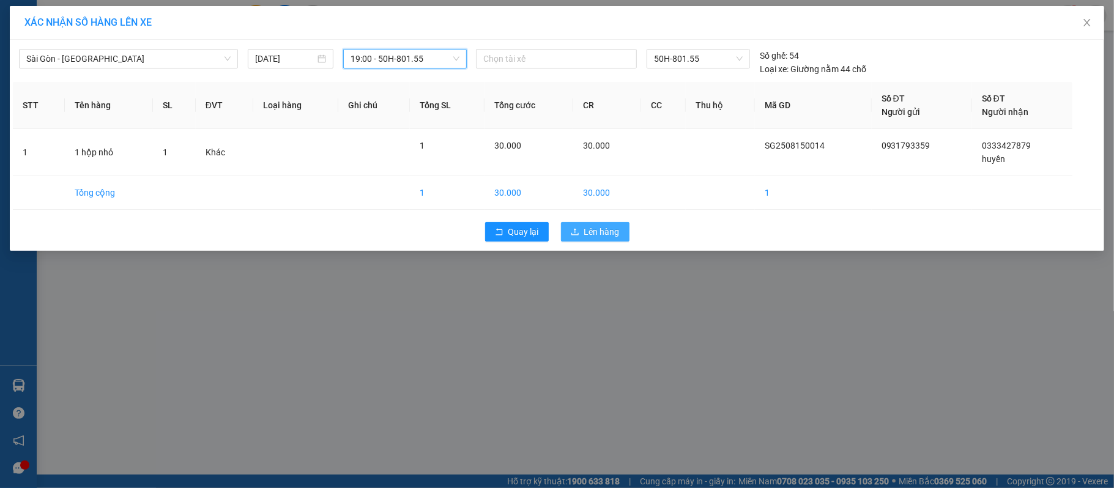
click at [596, 232] on span "Lên hàng" at bounding box center [601, 231] width 35 height 13
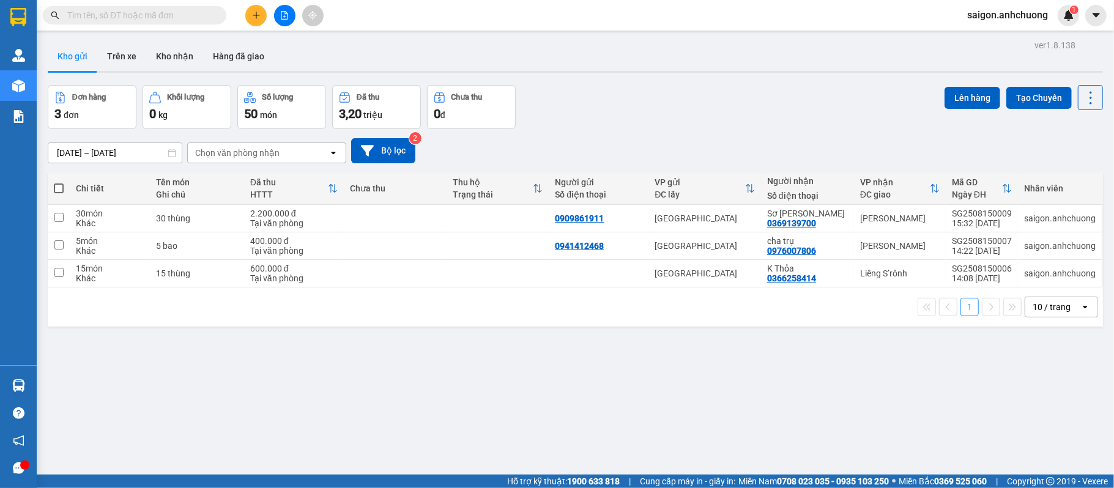
click at [256, 12] on icon "plus" at bounding box center [256, 15] width 1 height 7
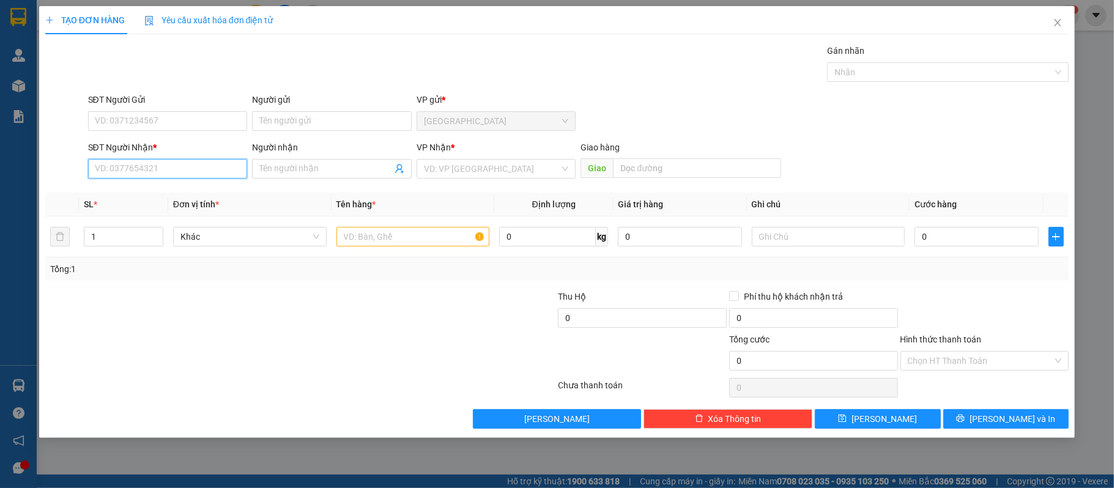
click at [192, 165] on input "SĐT Người Nhận *" at bounding box center [168, 169] width 160 height 20
type input "0384948142"
click at [187, 116] on input "SĐT Người Gửi" at bounding box center [168, 121] width 160 height 20
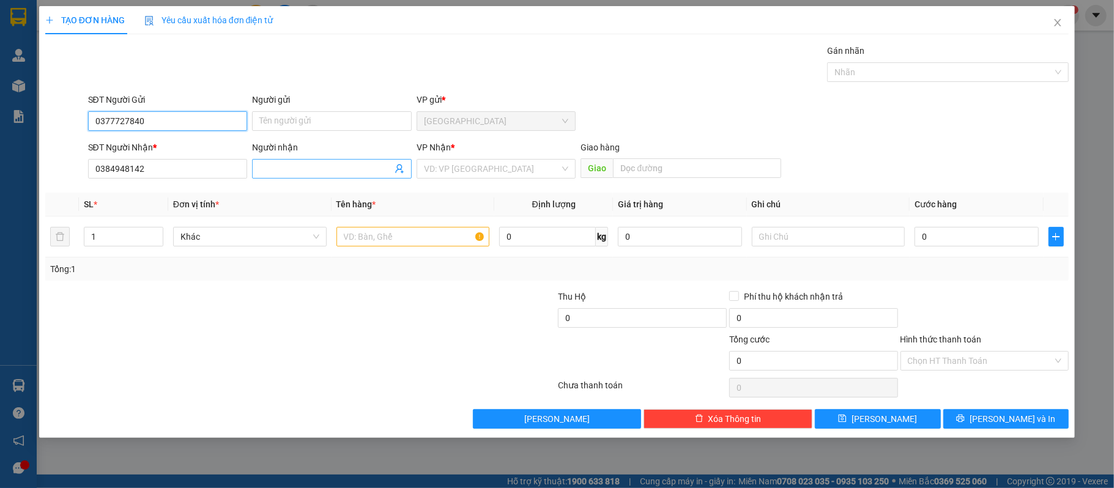
type input "0377727840"
click at [354, 169] on input "Người nhận" at bounding box center [325, 168] width 133 height 13
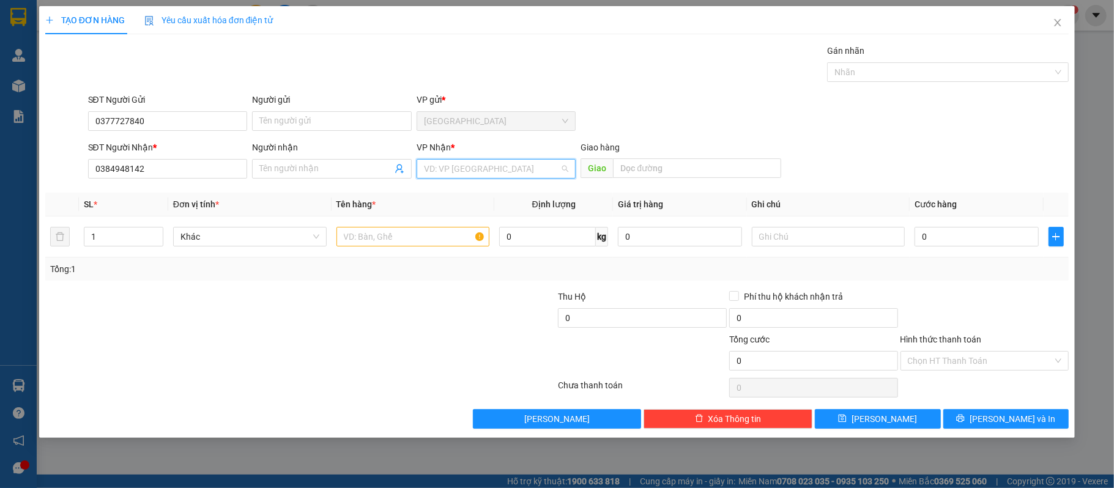
click at [466, 169] on input "search" at bounding box center [492, 169] width 136 height 18
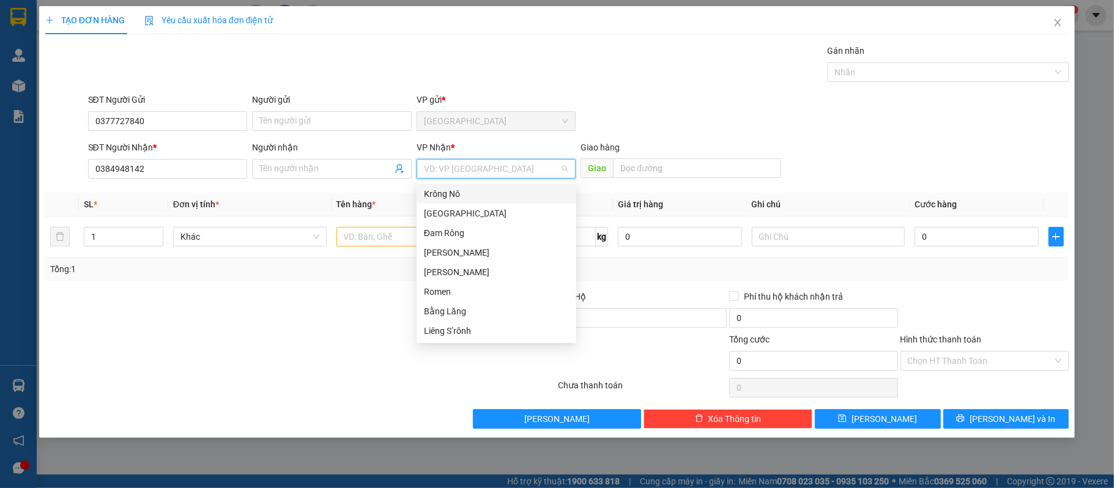
click at [451, 192] on div "Krông Nô" at bounding box center [496, 193] width 145 height 13
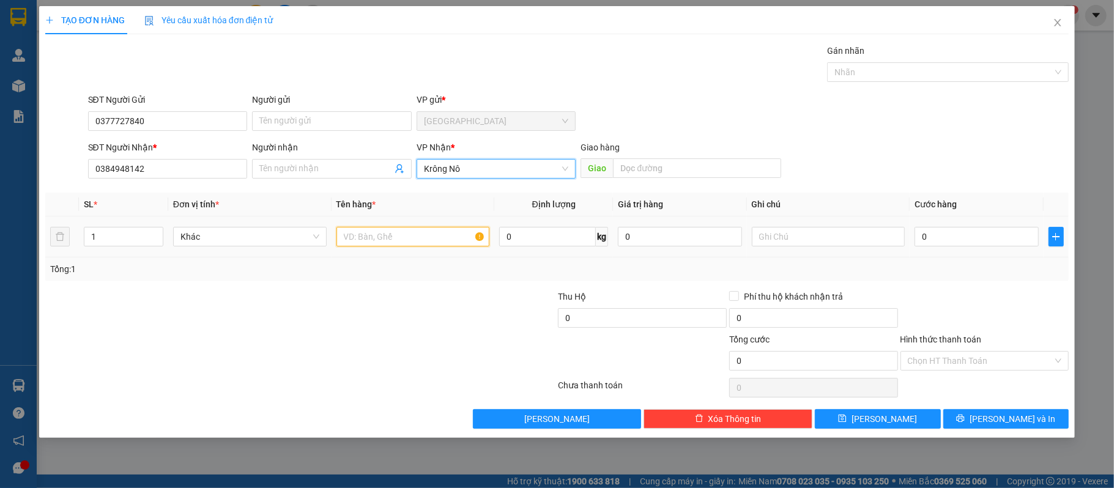
click at [450, 239] on input "text" at bounding box center [414, 237] width 154 height 20
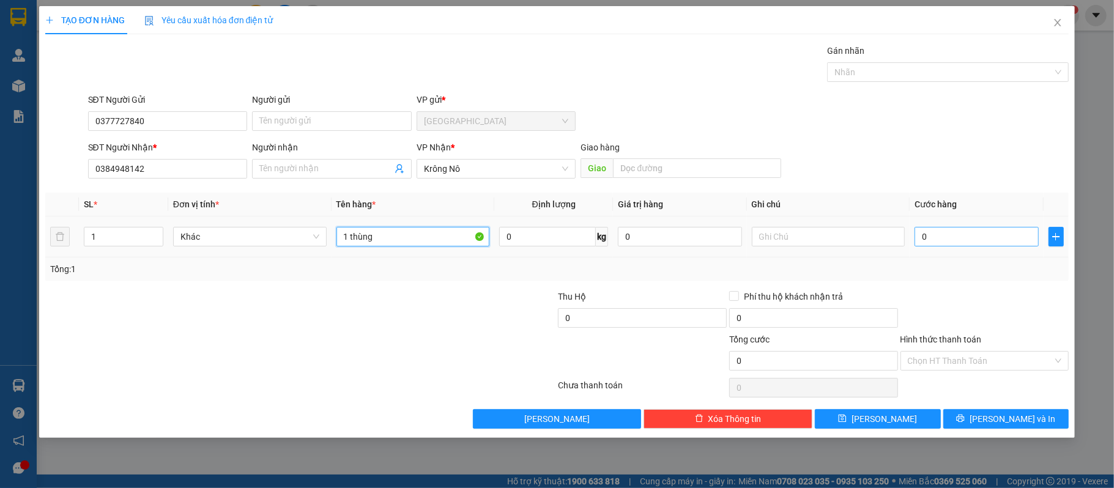
type input "1 thùng"
click at [943, 232] on input "0" at bounding box center [977, 237] width 124 height 20
type input "50"
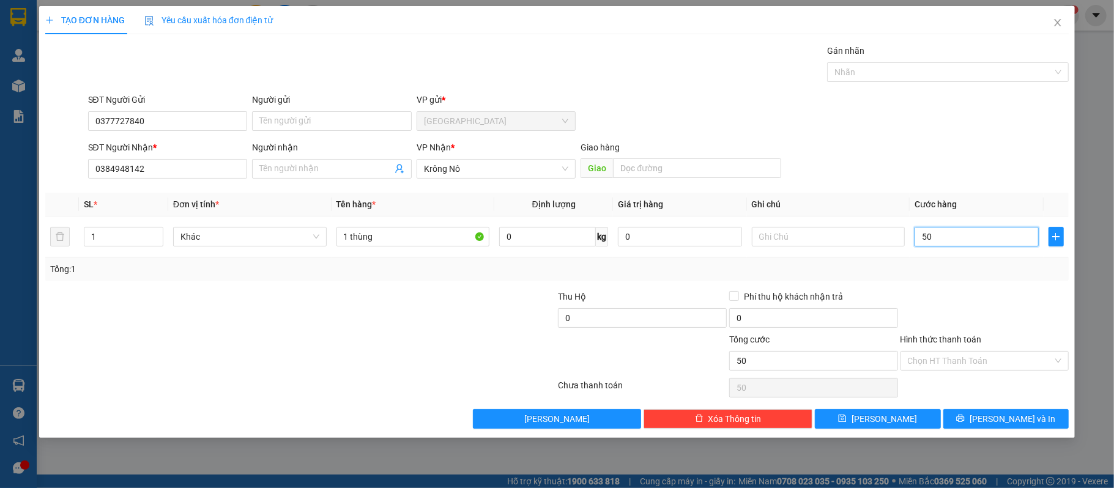
type input "500"
type input "5.000"
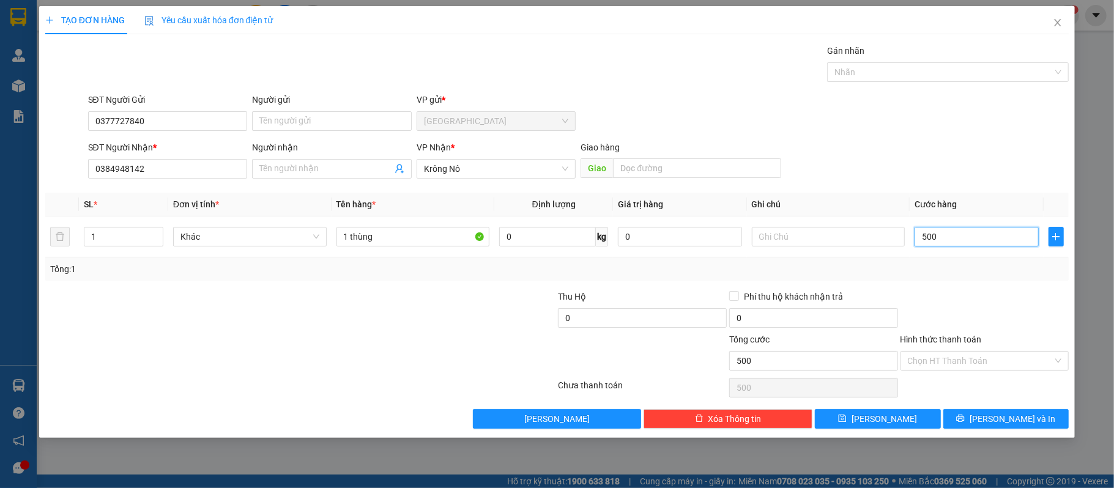
type input "5.000"
type input "50.000"
type input "500.000"
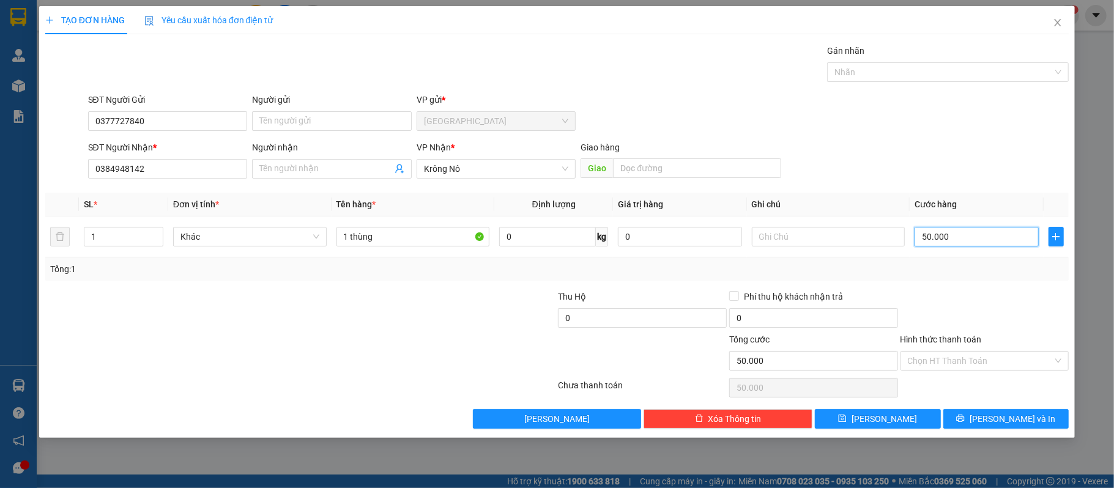
type input "500.000"
type input "50.000"
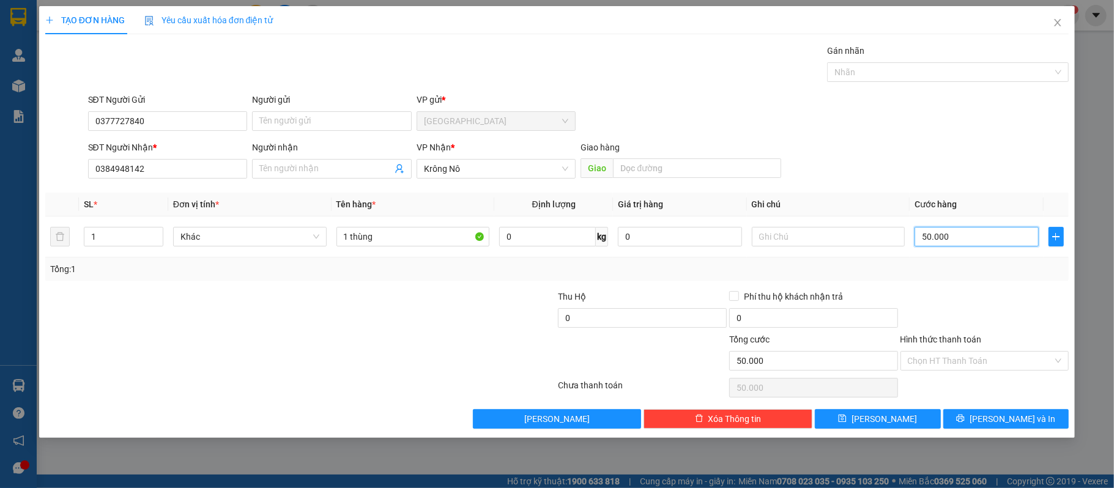
type input "50.000"
click at [1010, 363] on input "Hình thức thanh toán" at bounding box center [981, 361] width 146 height 18
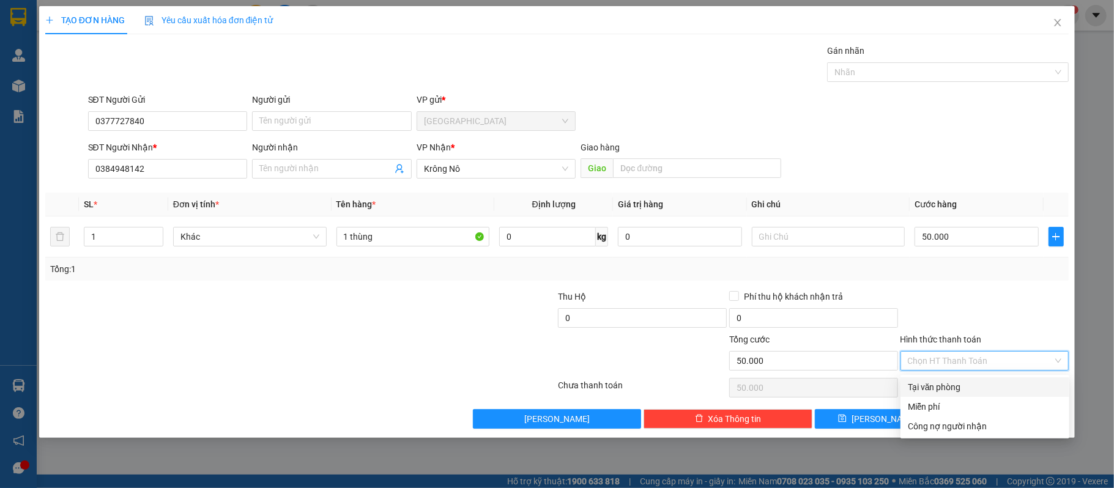
click at [985, 385] on div "Tại văn phòng" at bounding box center [985, 387] width 154 height 13
type input "0"
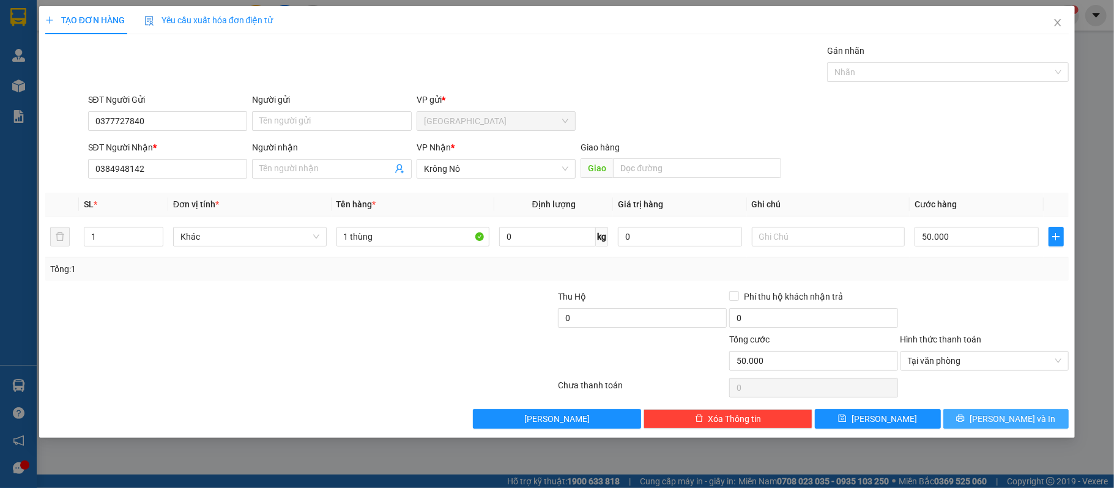
click at [1006, 417] on span "[PERSON_NAME] và In" at bounding box center [1013, 418] width 86 height 13
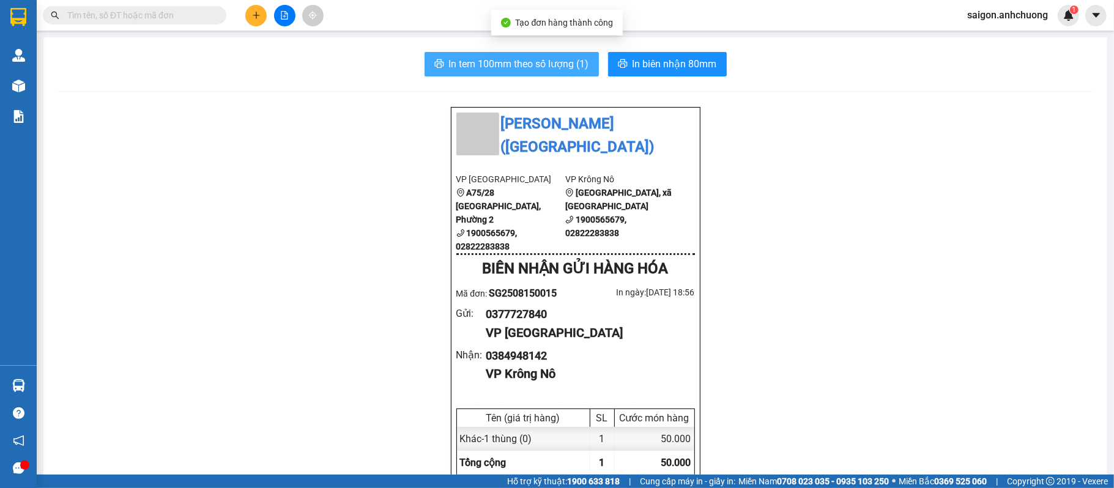
click at [560, 67] on span "In tem 100mm theo số lượng (1)" at bounding box center [519, 63] width 140 height 15
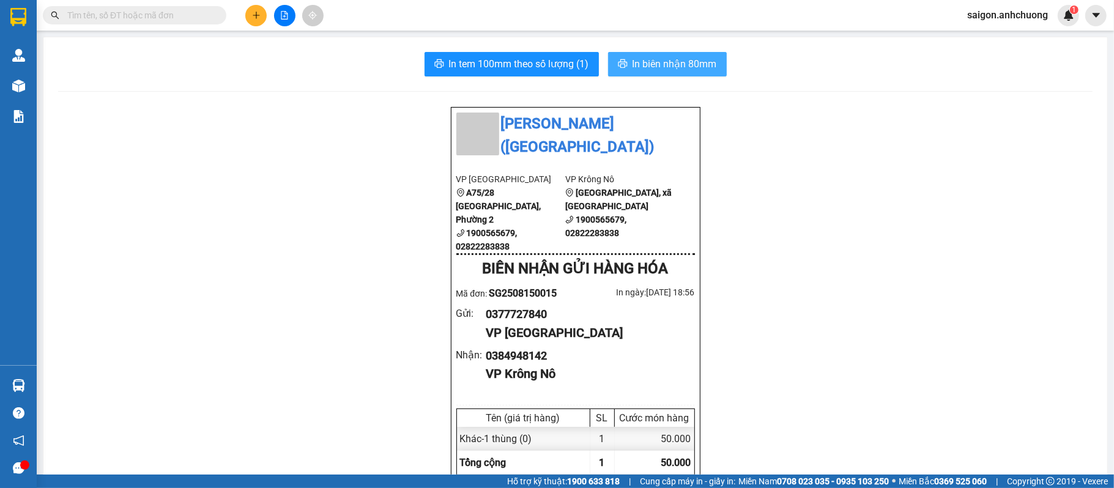
click at [647, 57] on span "In biên nhận 80mm" at bounding box center [675, 63] width 84 height 15
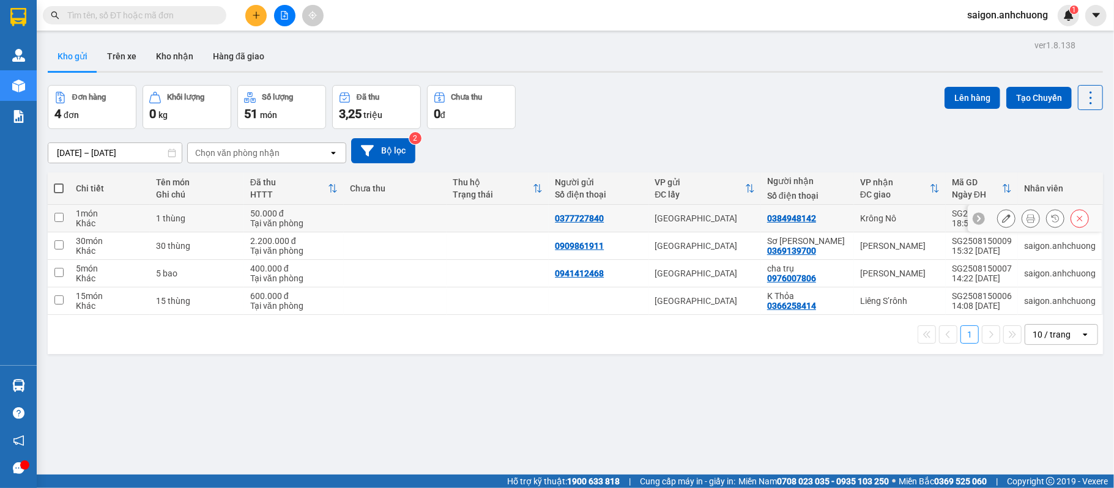
click at [61, 217] on input "checkbox" at bounding box center [58, 217] width 9 height 9
checkbox input "true"
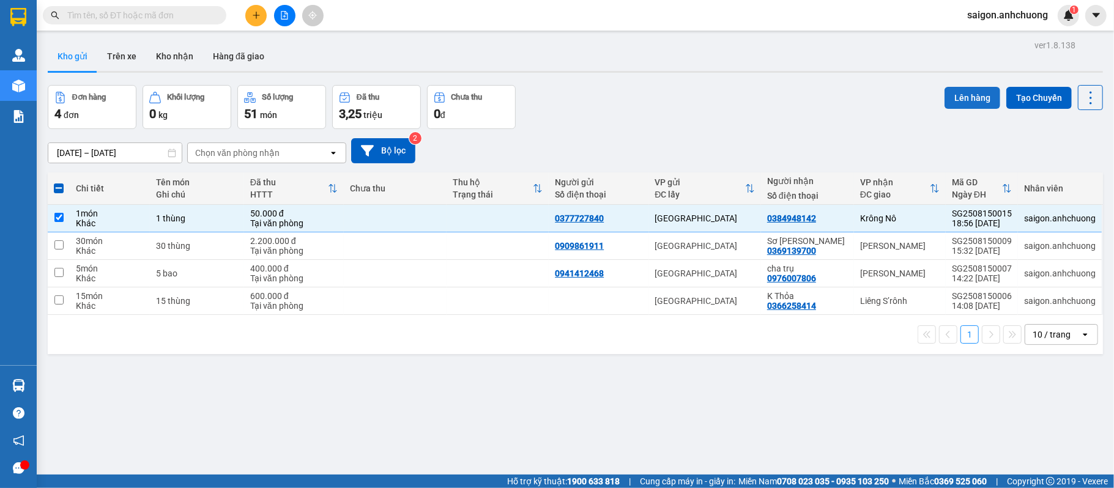
click at [976, 93] on button "Lên hàng" at bounding box center [973, 98] width 56 height 22
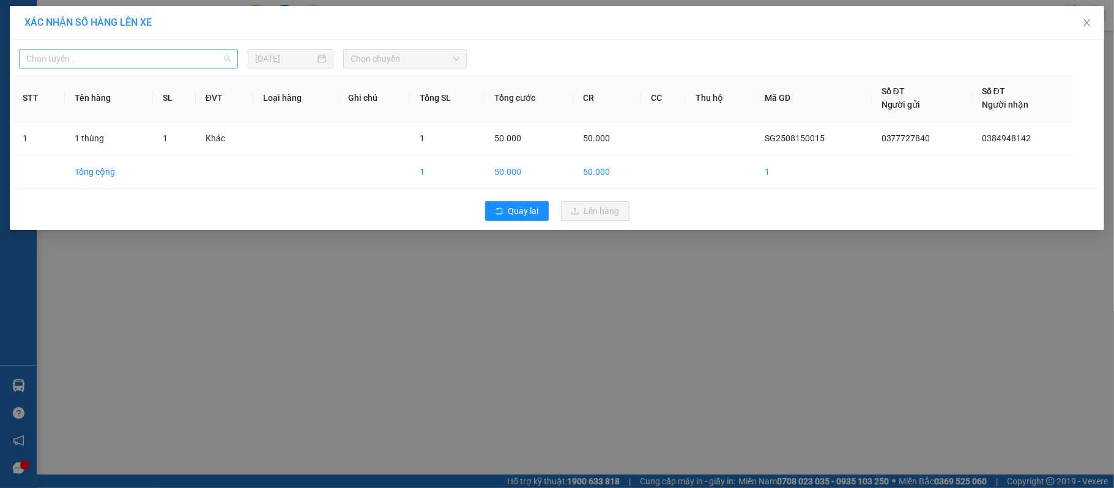
click at [94, 52] on span "Chọn tuyến" at bounding box center [128, 59] width 204 height 18
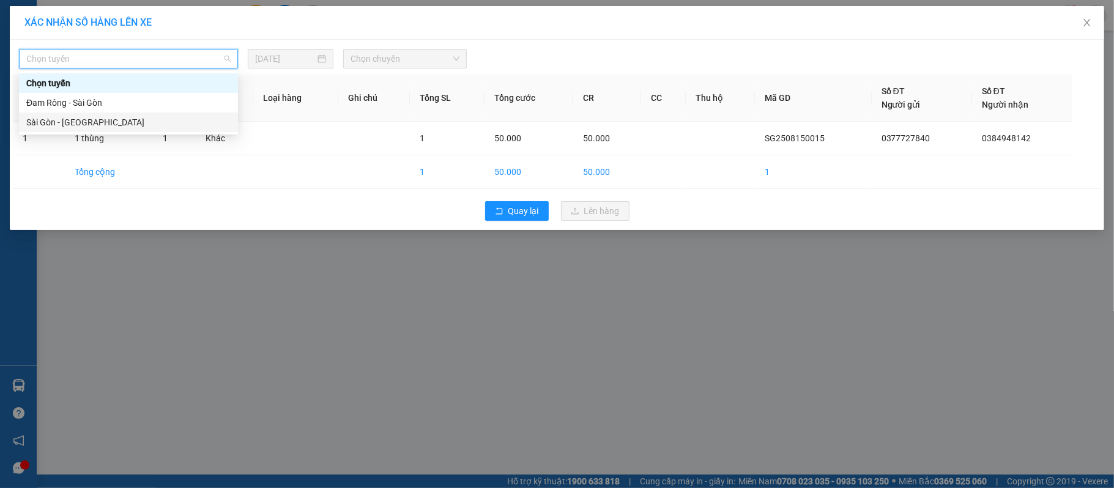
click at [76, 116] on div "Sài Gòn - [GEOGRAPHIC_DATA]" at bounding box center [128, 122] width 204 height 13
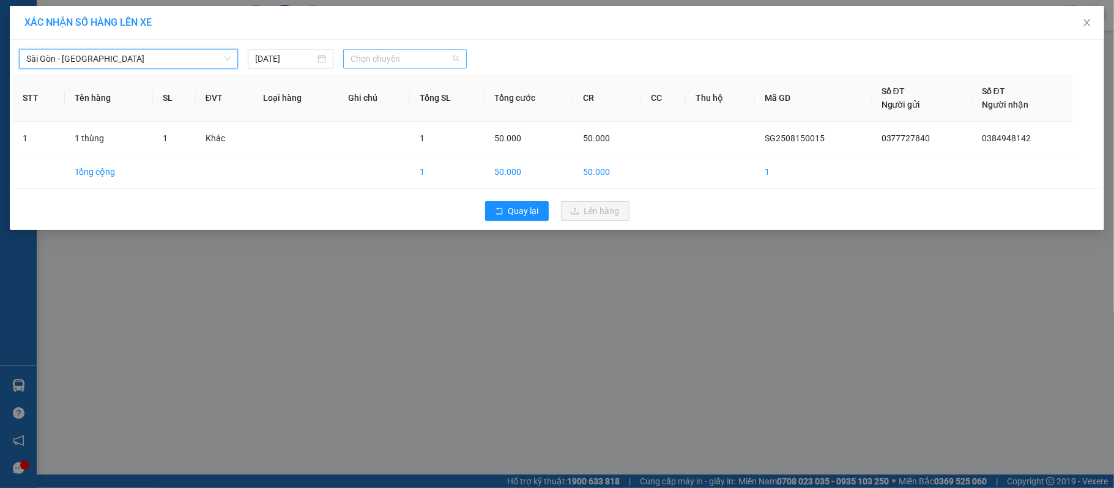
click at [384, 58] on span "Chọn chuyến" at bounding box center [405, 59] width 109 height 18
click at [405, 117] on div "19:00 - 50H-801.55" at bounding box center [398, 122] width 95 height 13
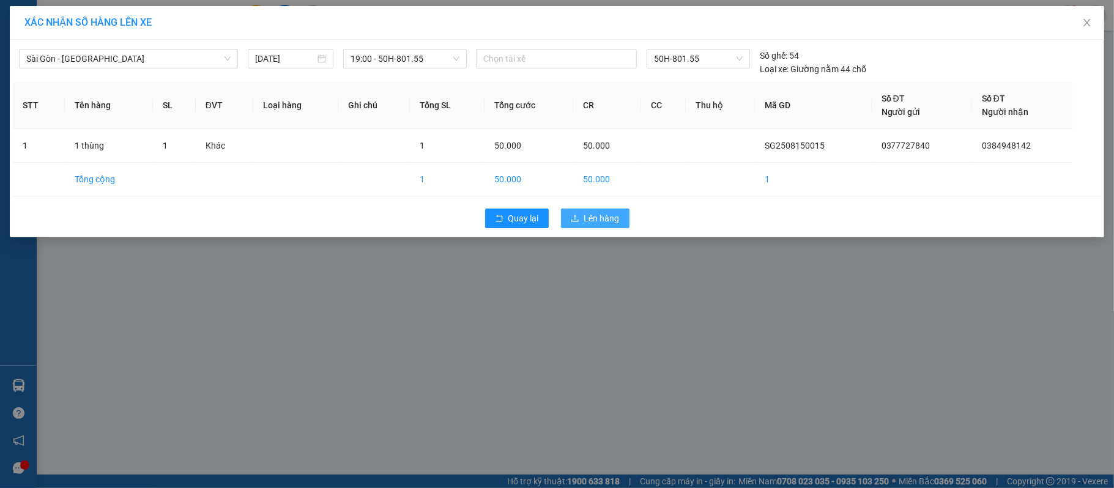
click at [582, 219] on button "Lên hàng" at bounding box center [595, 219] width 69 height 20
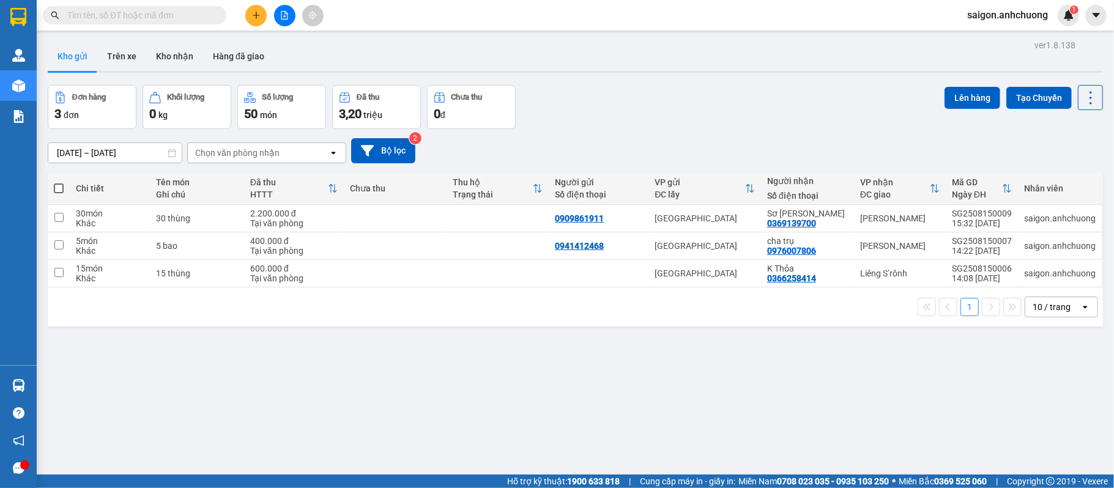
click at [285, 21] on button at bounding box center [284, 15] width 21 height 21
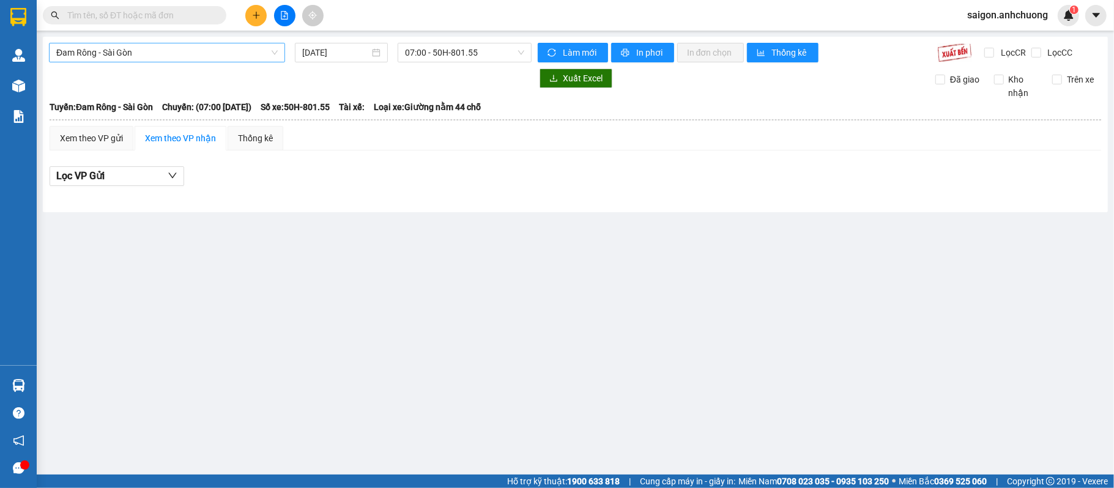
click at [144, 49] on span "Đam Rông - Sài Gòn" at bounding box center [166, 52] width 221 height 18
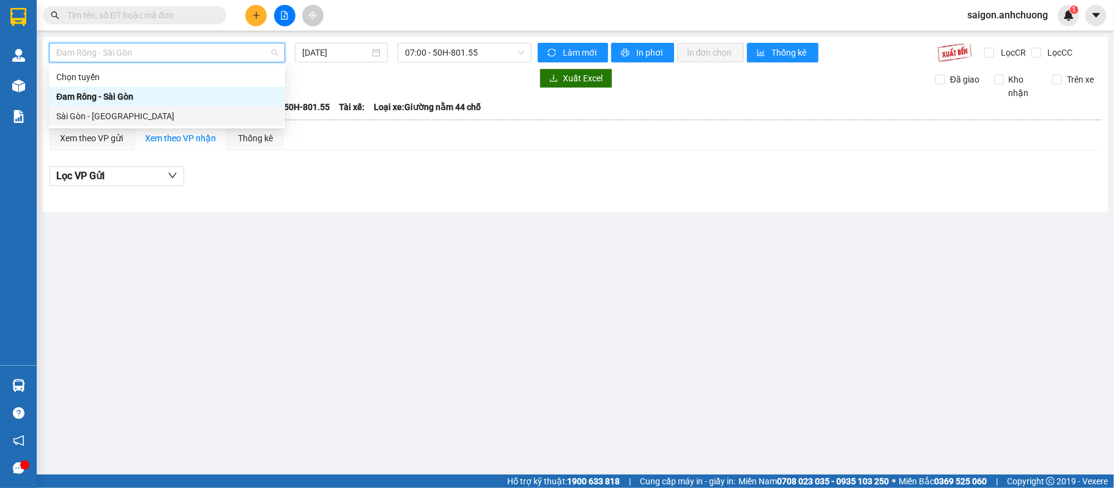
click at [125, 118] on div "Sài Gòn - [GEOGRAPHIC_DATA]" at bounding box center [166, 116] width 221 height 13
type input "[DATE]"
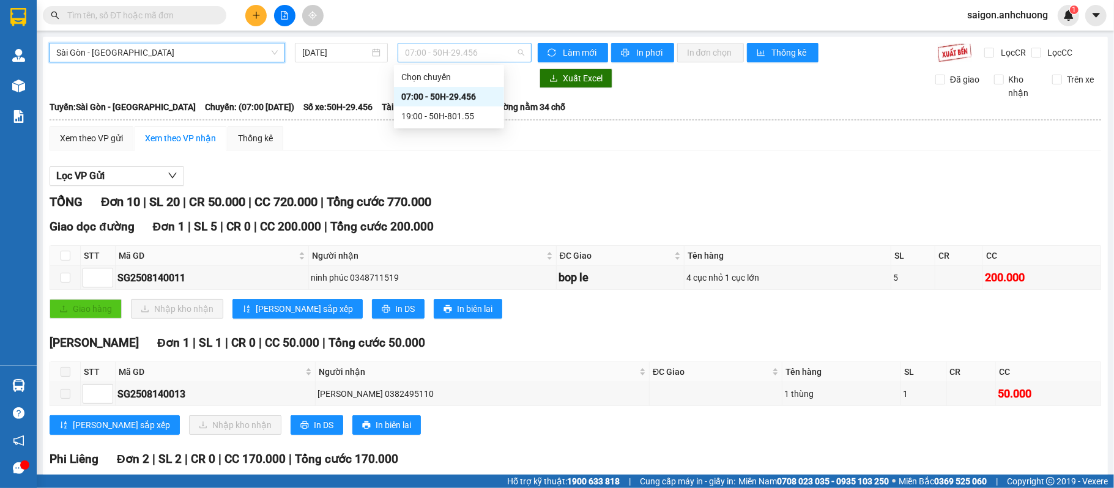
click at [490, 57] on span "07:00 - 50H-29.456" at bounding box center [464, 52] width 119 height 18
click at [464, 116] on div "19:00 - 50H-801.55" at bounding box center [448, 116] width 95 height 13
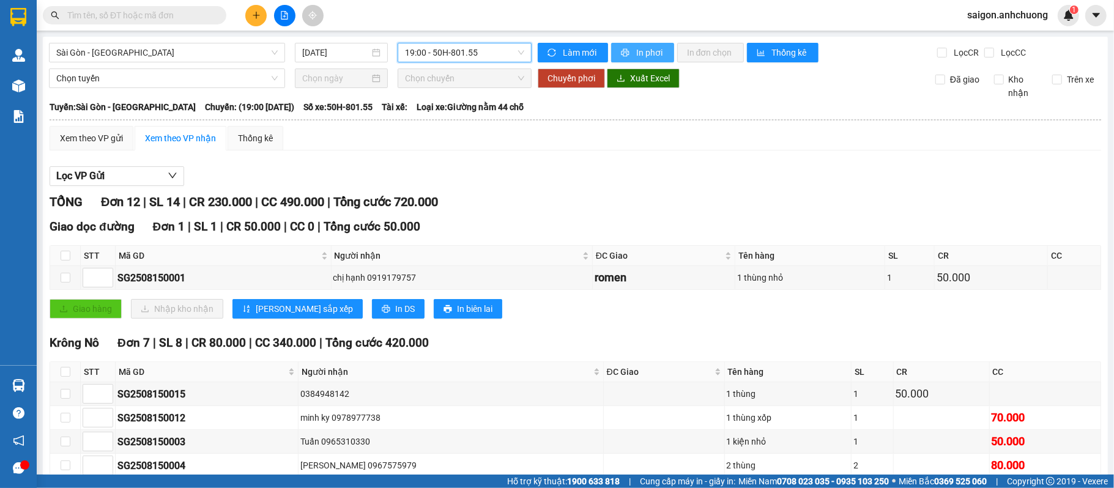
click at [623, 46] on button "In phơi" at bounding box center [642, 53] width 63 height 20
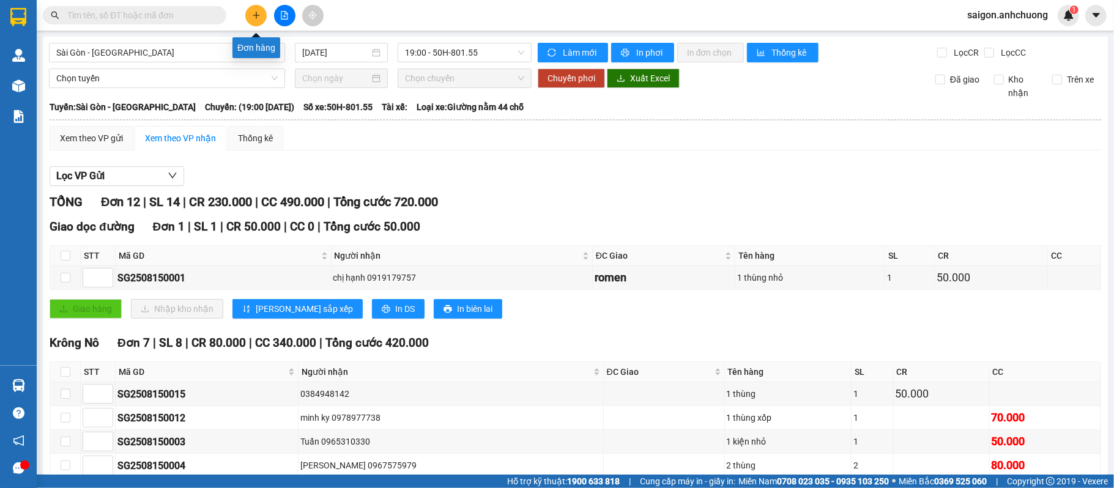
click at [265, 9] on div at bounding box center [285, 15] width 92 height 21
click at [258, 10] on button at bounding box center [255, 15] width 21 height 21
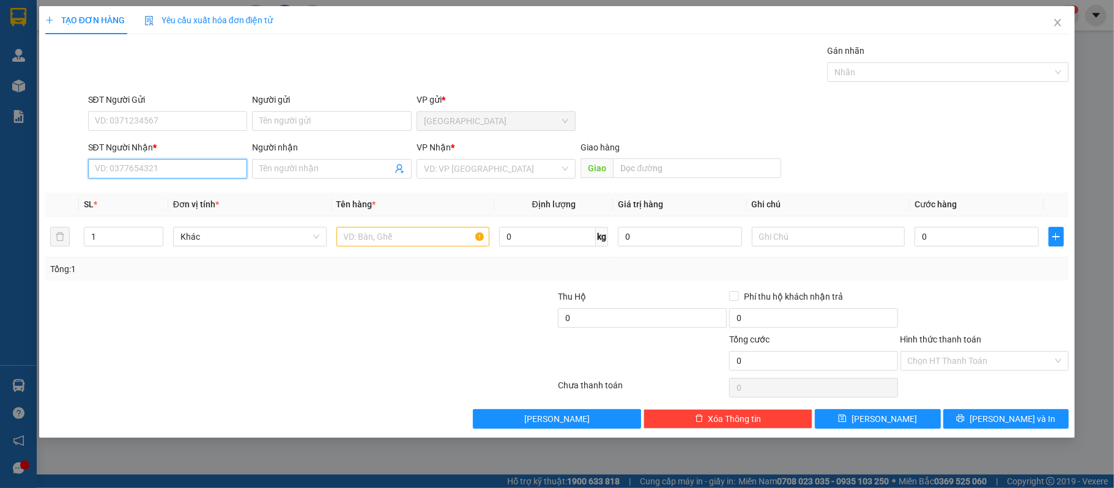
click at [192, 163] on input "SĐT Người Nhận *" at bounding box center [168, 169] width 160 height 20
click at [177, 194] on div "0984277700" at bounding box center [167, 194] width 145 height 13
type input "0984277700"
click at [392, 231] on input "text" at bounding box center [414, 237] width 154 height 20
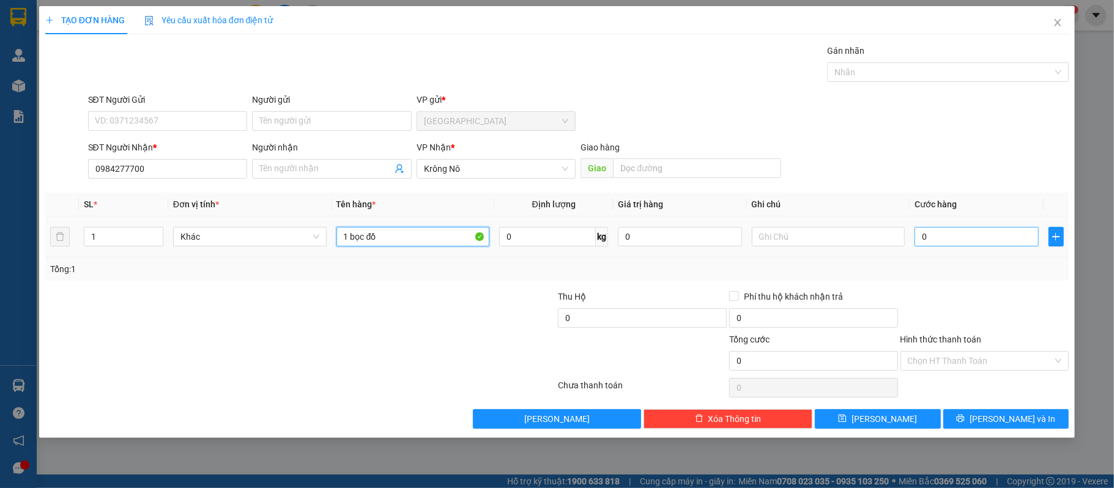
type input "1 bọc đồ"
click at [970, 236] on input "0" at bounding box center [977, 237] width 124 height 20
type input "70"
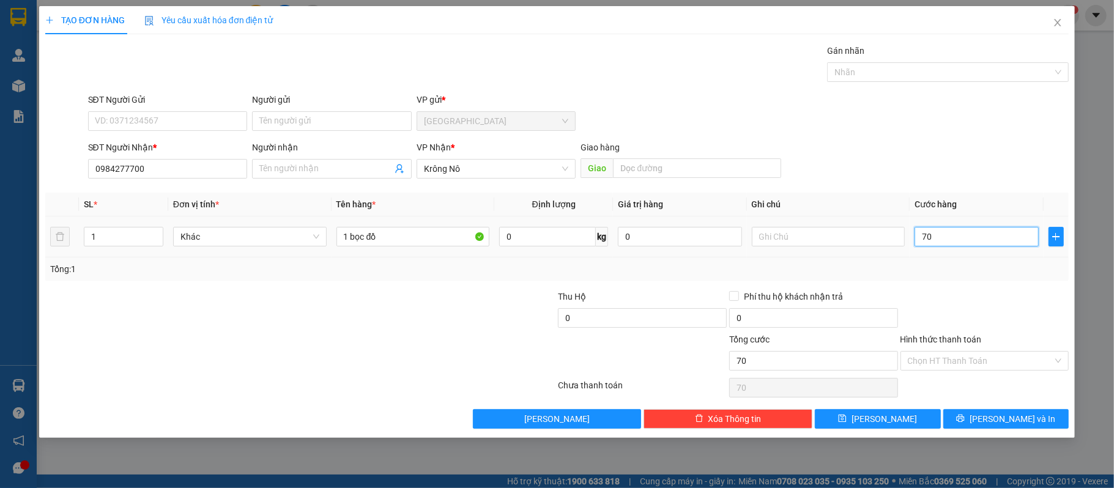
type input "700"
type input "7.000"
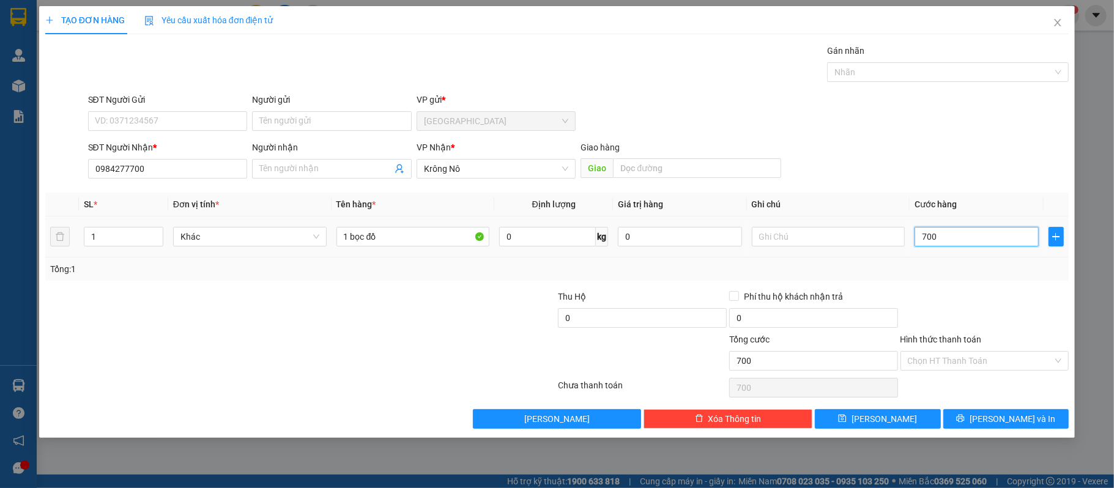
type input "7.000"
type input "70.000"
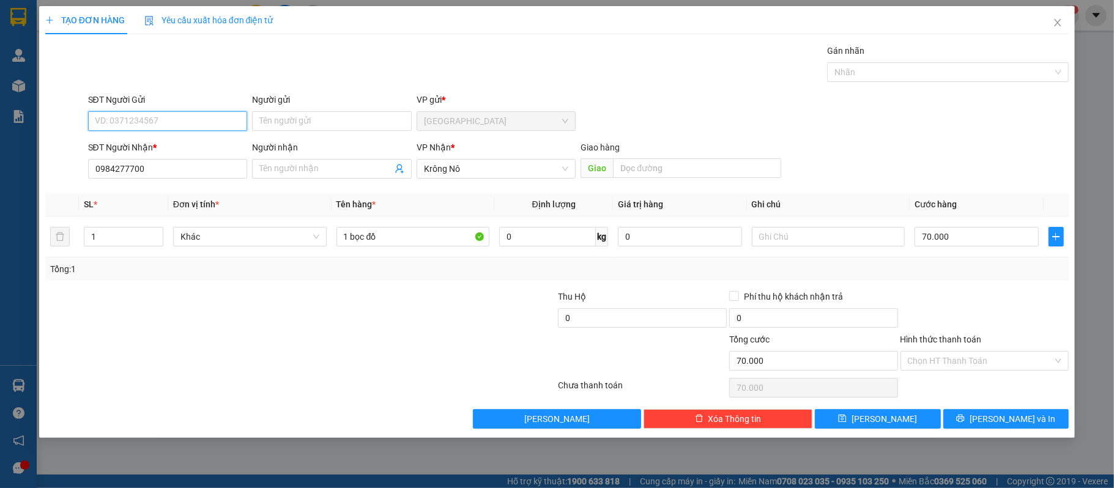
click at [165, 119] on input "SĐT Người Gửi" at bounding box center [168, 121] width 160 height 20
type input "0904231239"
click at [972, 414] on button "[PERSON_NAME] và In" at bounding box center [1006, 419] width 126 height 20
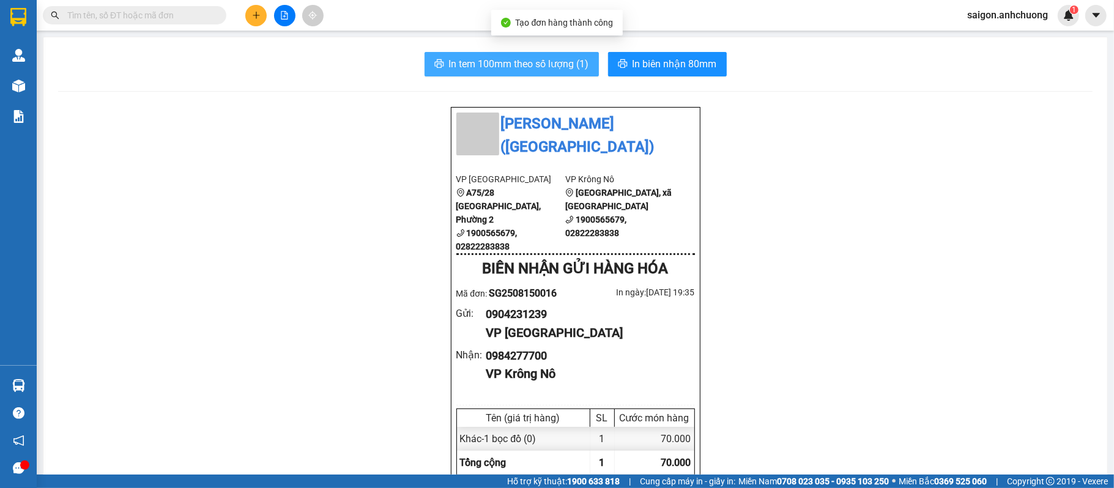
click at [485, 66] on span "In tem 100mm theo số lượng (1)" at bounding box center [519, 63] width 140 height 15
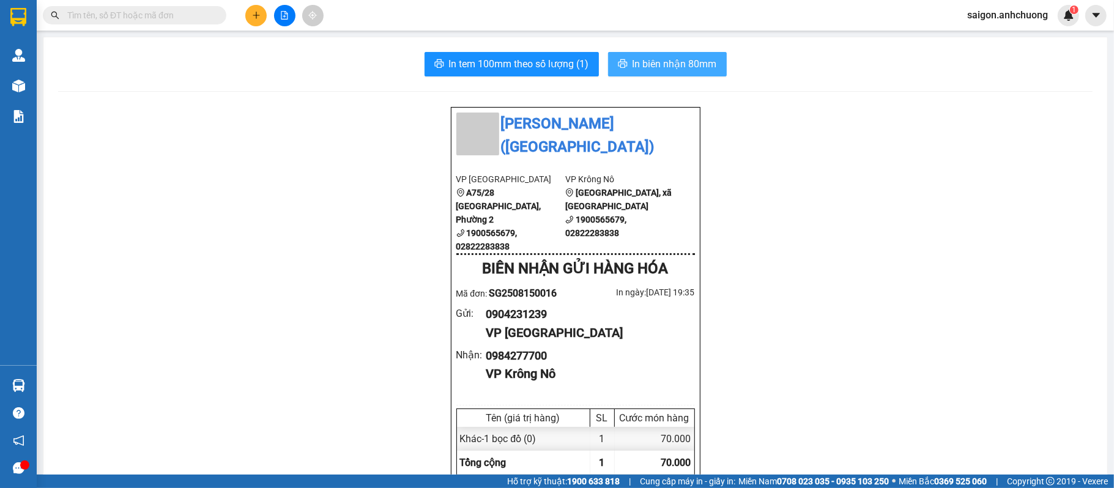
click at [669, 61] on span "In biên nhận 80mm" at bounding box center [675, 63] width 84 height 15
